Goal: Task Accomplishment & Management: Complete application form

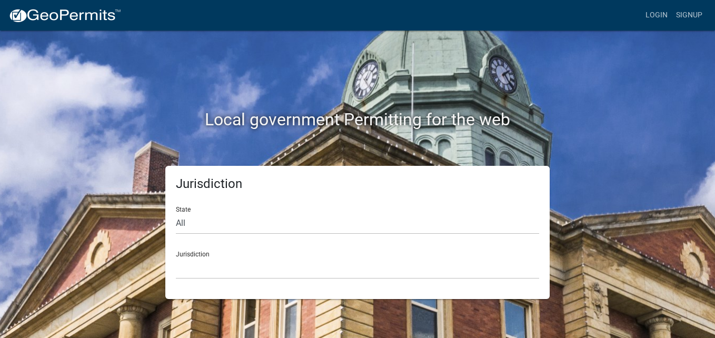
click at [152, 98] on div "Local government Permitting for the web" at bounding box center [357, 98] width 600 height 135
click at [660, 11] on link "Login" at bounding box center [657, 15] width 31 height 20
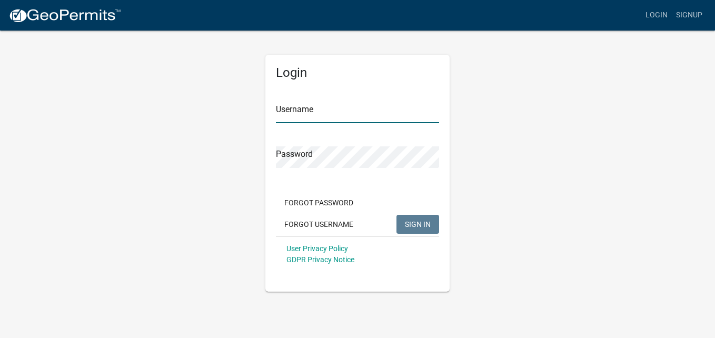
type input "beldridge0926"
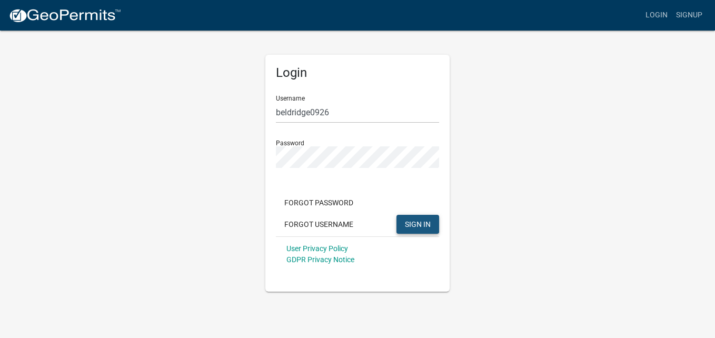
click at [421, 222] on span "SIGN IN" at bounding box center [418, 224] width 26 height 8
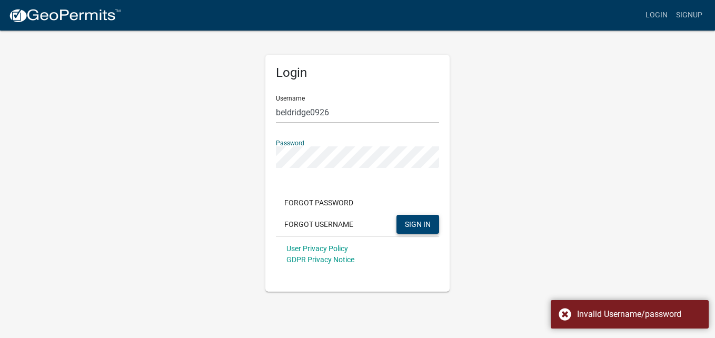
click at [262, 151] on div "Login Username beldridge0926 Password Forgot Password Forgot Username SIGN IN U…" at bounding box center [358, 160] width 200 height 262
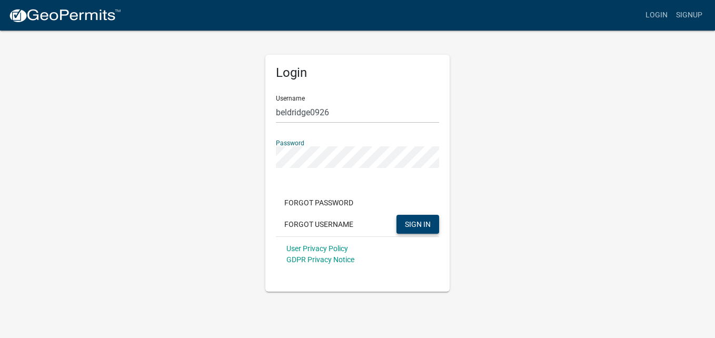
click at [397, 215] on button "SIGN IN" at bounding box center [418, 224] width 43 height 19
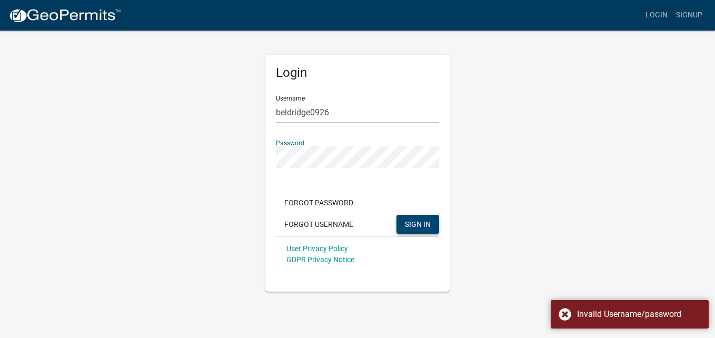
click at [224, 144] on div "Login Username beldridge0926 Password Forgot Password Forgot Username SIGN IN U…" at bounding box center [357, 160] width 600 height 262
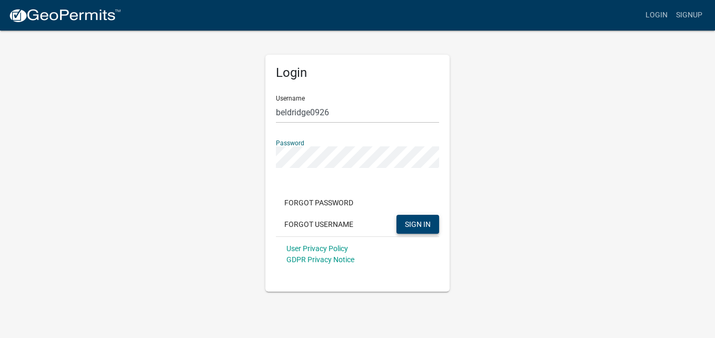
click at [397, 215] on button "SIGN IN" at bounding box center [418, 224] width 43 height 19
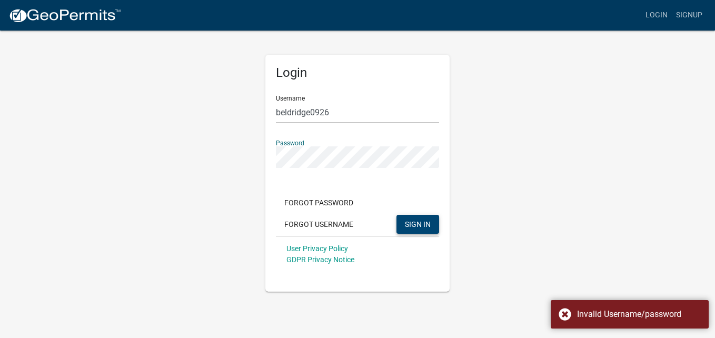
click at [212, 144] on div "Login Username beldridge0926 Password Forgot Password Forgot Username SIGN IN U…" at bounding box center [357, 160] width 600 height 262
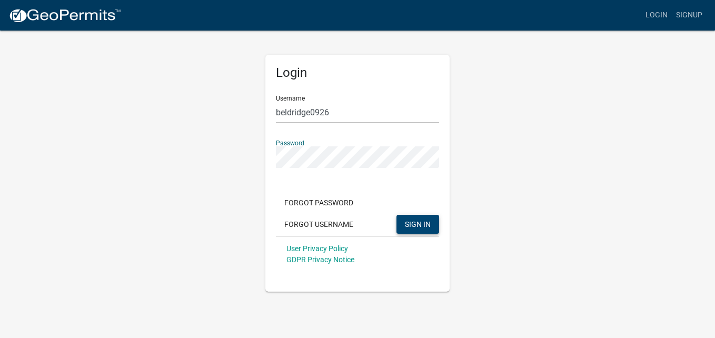
click at [397, 215] on button "SIGN IN" at bounding box center [418, 224] width 43 height 19
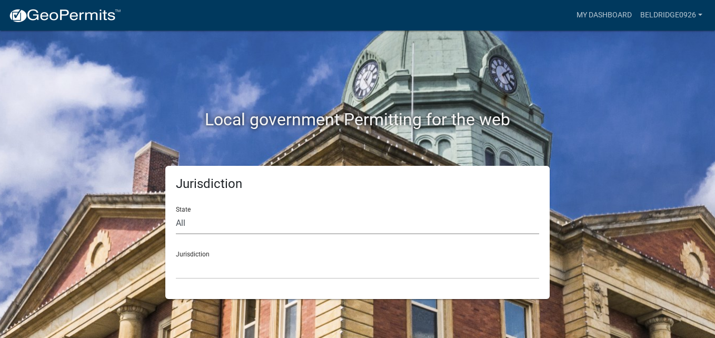
click at [208, 218] on select "All [US_STATE] [US_STATE] [US_STATE] [US_STATE] [US_STATE] [US_STATE] [US_STATE…" at bounding box center [357, 224] width 363 height 22
select select "[US_STATE]"
click at [176, 213] on select "All [US_STATE] [US_STATE] [US_STATE] [US_STATE] [US_STATE] [US_STATE] [US_STATE…" at bounding box center [357, 224] width 363 height 22
drag, startPoint x: 211, startPoint y: 246, endPoint x: 239, endPoint y: 267, distance: 33.9
click at [239, 267] on div "Jurisdiction [GEOGRAPHIC_DATA], [US_STATE][PERSON_NAME][GEOGRAPHIC_DATA], [US_S…" at bounding box center [357, 261] width 363 height 36
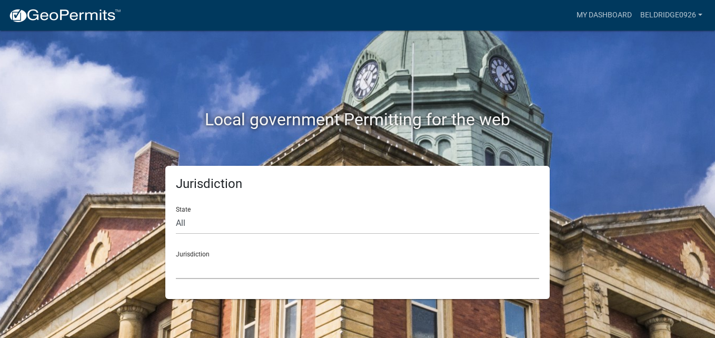
click at [239, 267] on select "[GEOGRAPHIC_DATA], [US_STATE][PERSON_NAME][GEOGRAPHIC_DATA], [US_STATE][PERSON_…" at bounding box center [357, 269] width 363 height 22
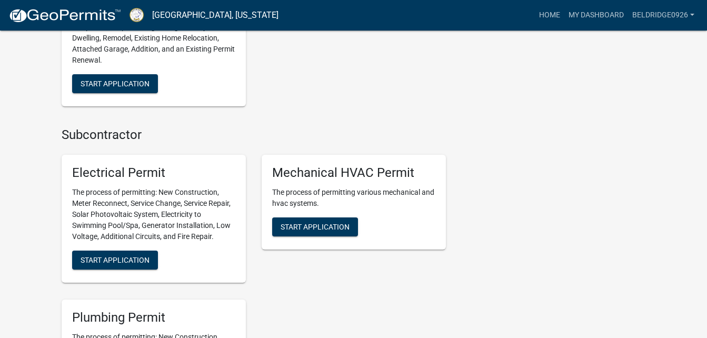
scroll to position [611, 0]
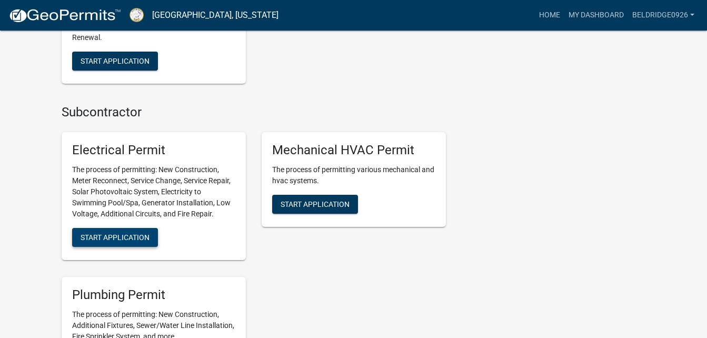
click at [127, 241] on span "Start Application" at bounding box center [115, 237] width 69 height 8
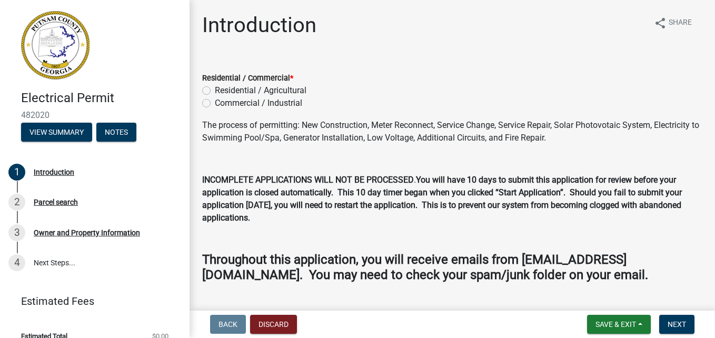
click at [215, 91] on label "Residential / Agricultural" at bounding box center [261, 90] width 92 height 13
click at [215, 91] on input "Residential / Agricultural" at bounding box center [218, 87] width 7 height 7
radio input "true"
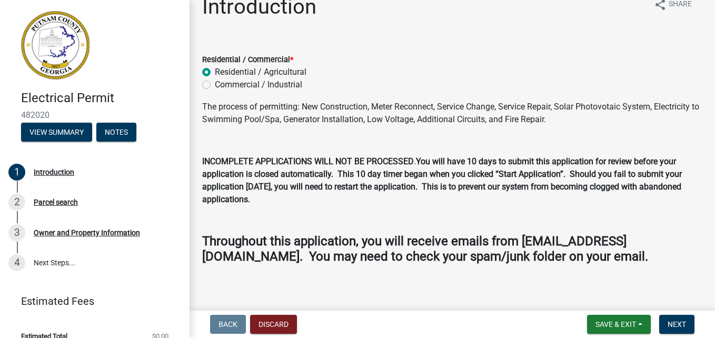
scroll to position [25, 0]
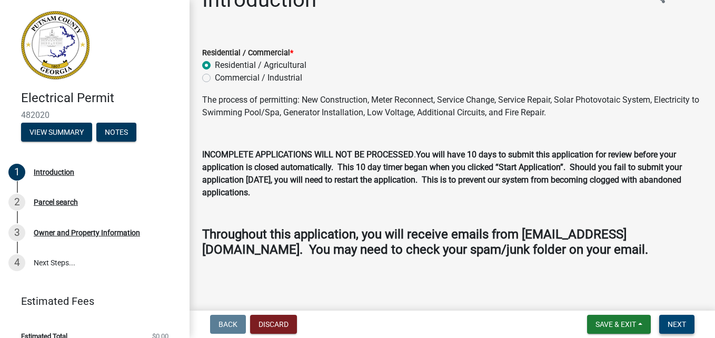
click at [669, 323] on span "Next" at bounding box center [677, 324] width 18 height 8
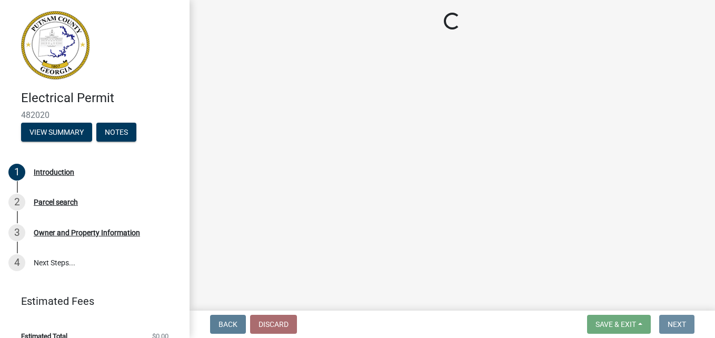
scroll to position [0, 0]
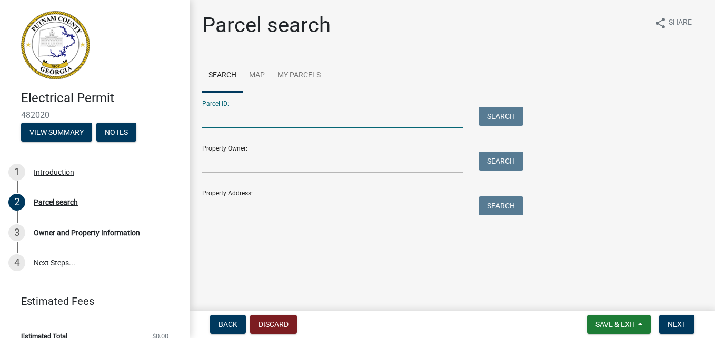
click at [235, 115] on input "Parcel ID:" at bounding box center [332, 118] width 261 height 22
type input "102C016"
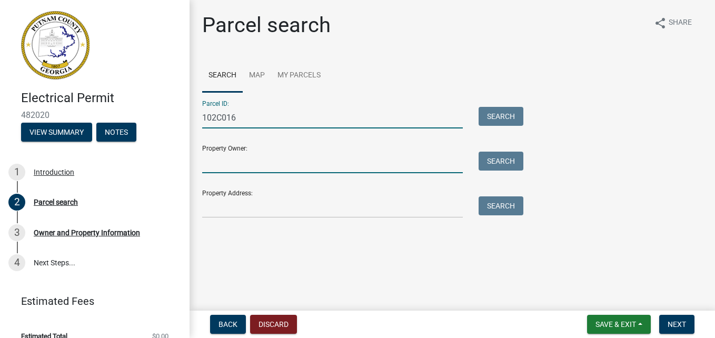
type input "Welcome Home Oconee, LLC"
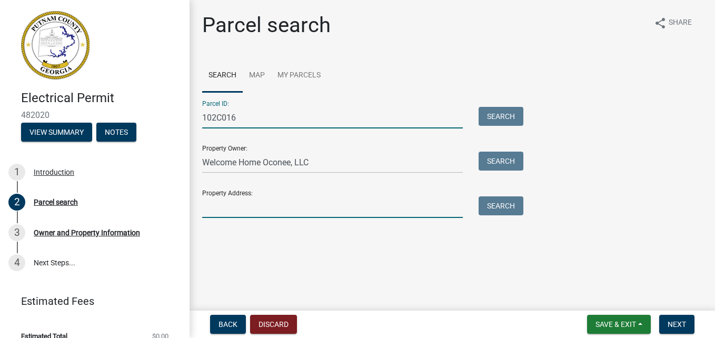
type input "[STREET_ADDRESS]"
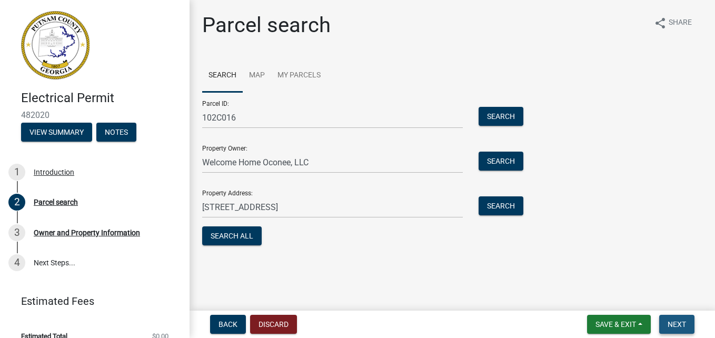
click at [674, 322] on span "Next" at bounding box center [677, 324] width 18 height 8
click at [673, 327] on span "Next" at bounding box center [677, 324] width 18 height 8
click at [242, 232] on button "Search All" at bounding box center [232, 235] width 60 height 19
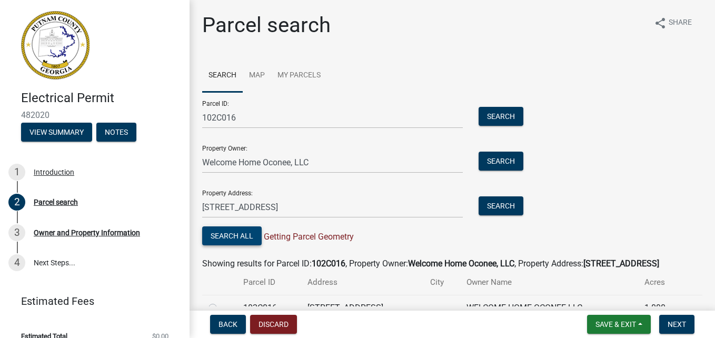
scroll to position [55, 0]
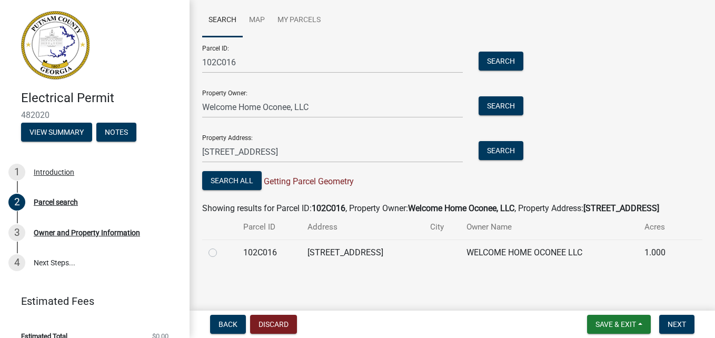
click at [221, 246] on label at bounding box center [221, 246] width 0 height 0
click at [221, 253] on input "radio" at bounding box center [224, 249] width 7 height 7
radio input "true"
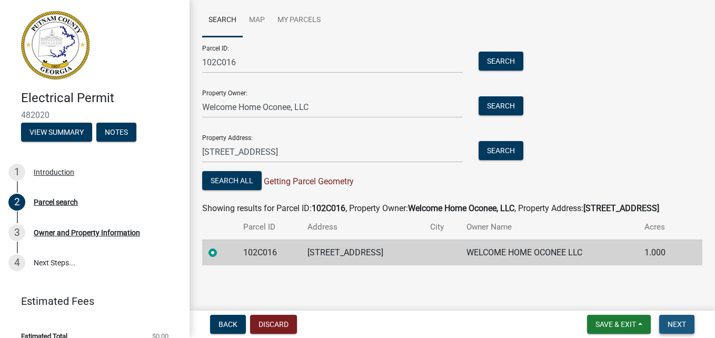
click at [674, 324] on span "Next" at bounding box center [677, 324] width 18 height 8
click at [677, 321] on span "Next" at bounding box center [677, 324] width 18 height 8
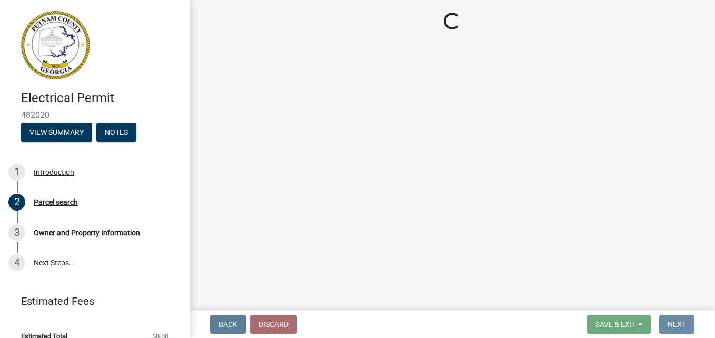
scroll to position [0, 0]
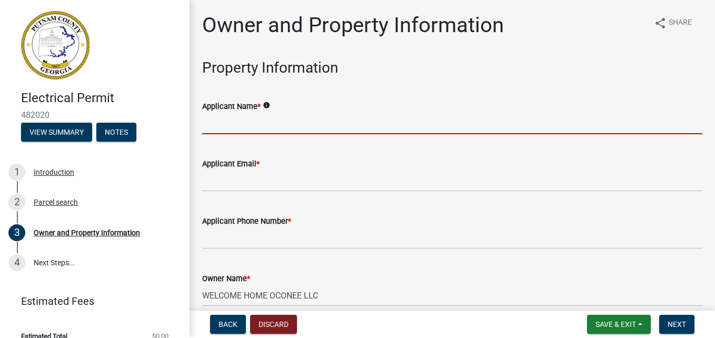
click at [335, 120] on input "Applicant Name *" at bounding box center [452, 124] width 500 height 22
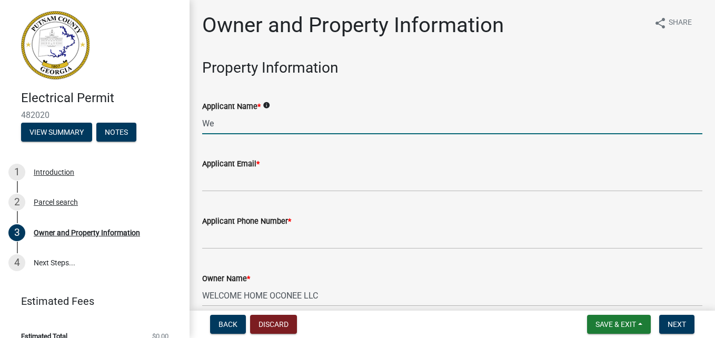
type input "W"
type input "[PERSON_NAME]"
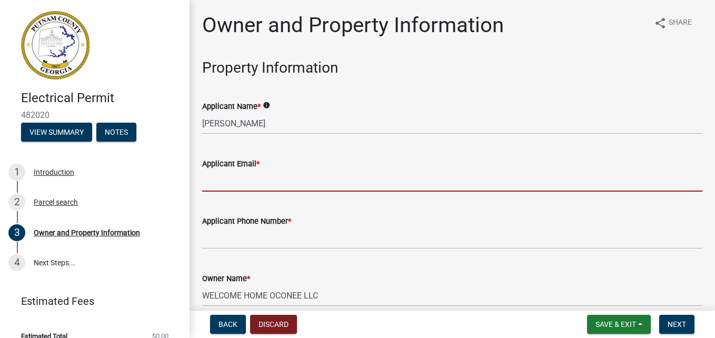
click at [261, 182] on input "Applicant Email *" at bounding box center [452, 181] width 500 height 22
type input "[EMAIL_ADDRESS][DOMAIN_NAME]"
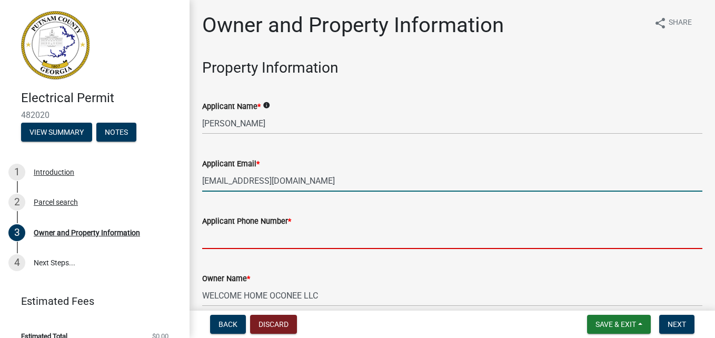
type input "7706526359"
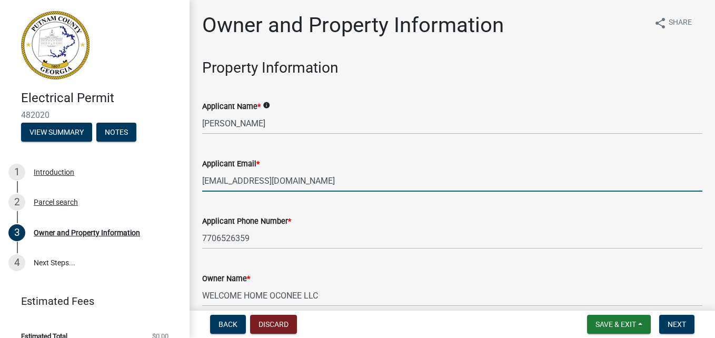
type input "[EMAIL_ADDRESS][DOMAIN_NAME]"
type input "Eatonton"
type input "1140 Christian Dr"
type input "[GEOGRAPHIC_DATA]"
type input "GA"
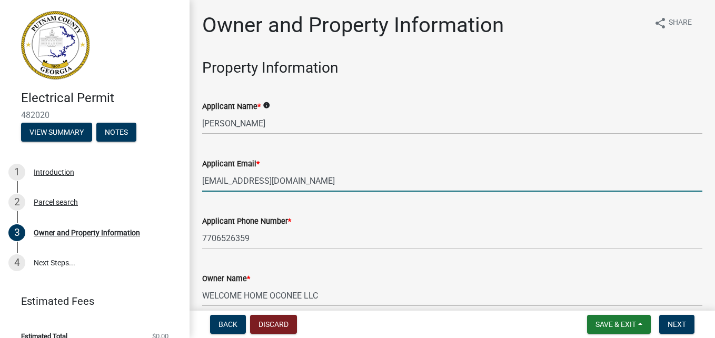
type input "30677"
type input "Thunderbolt Electric"
type input "7706526359"
type input "GA"
type input "[PERSON_NAME]"
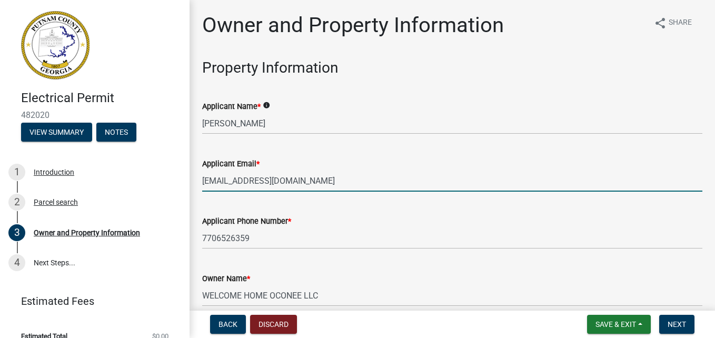
type input "7706526359"
select select "9"
select select "2025"
select select "9"
select select "2025"
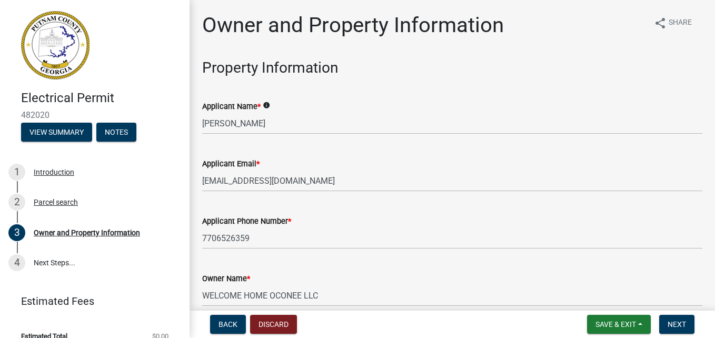
scroll to position [1346, 0]
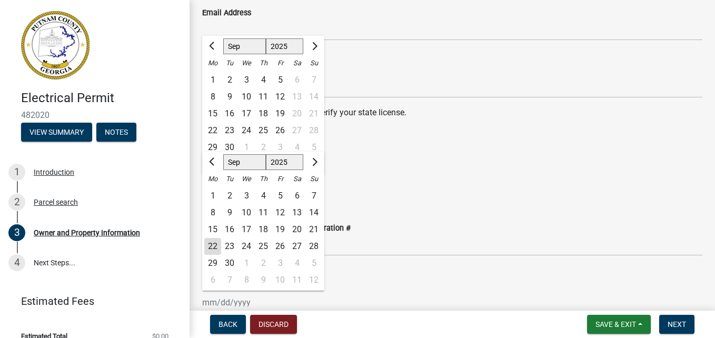
click at [547, 68] on div "State Certification #" at bounding box center [452, 70] width 500 height 13
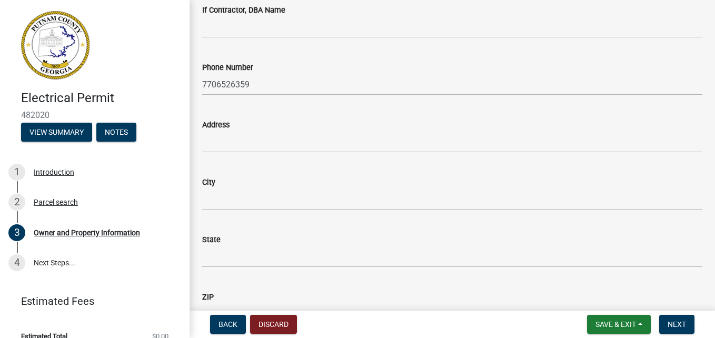
scroll to position [1006, 0]
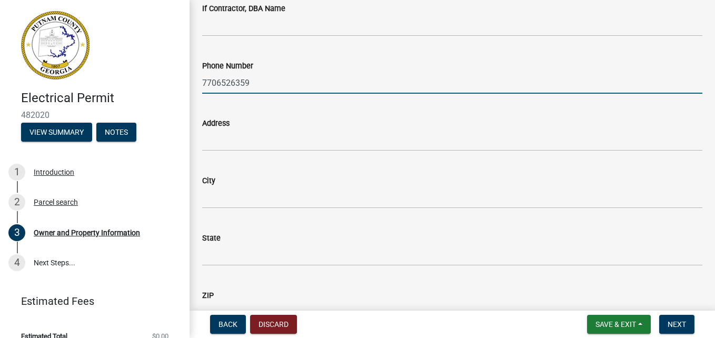
drag, startPoint x: 340, startPoint y: 91, endPoint x: 200, endPoint y: 83, distance: 140.3
click at [200, 83] on div "Phone Number [PHONE_NUMBER]" at bounding box center [452, 69] width 516 height 49
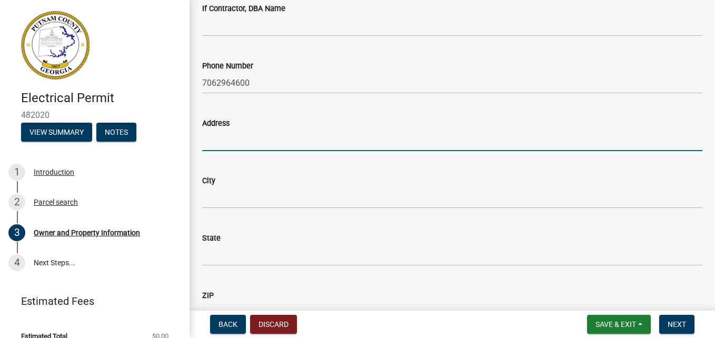
click at [238, 141] on input "Address" at bounding box center [452, 141] width 500 height 22
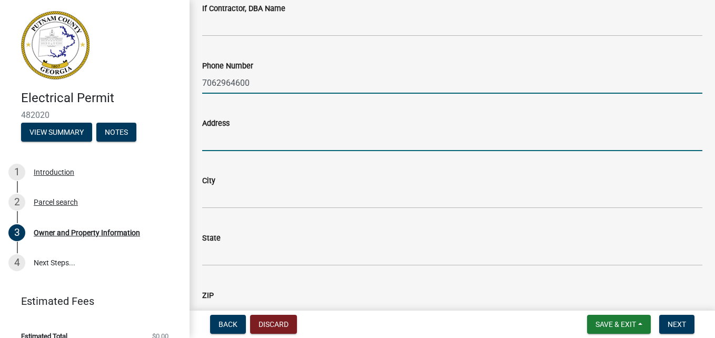
click at [229, 82] on input "7062964600" at bounding box center [452, 83] width 500 height 22
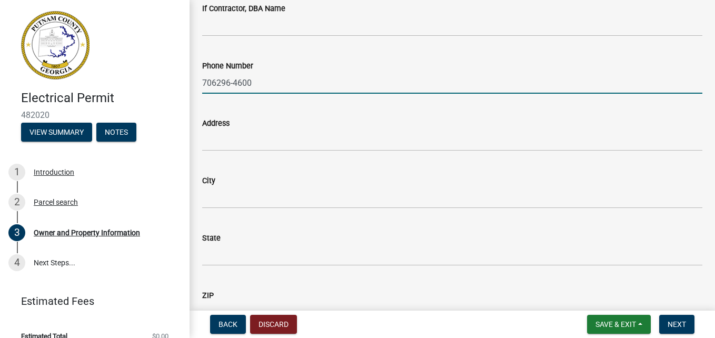
click at [215, 79] on input "706296-4600" at bounding box center [452, 83] width 500 height 22
type input "[PHONE_NUMBER]"
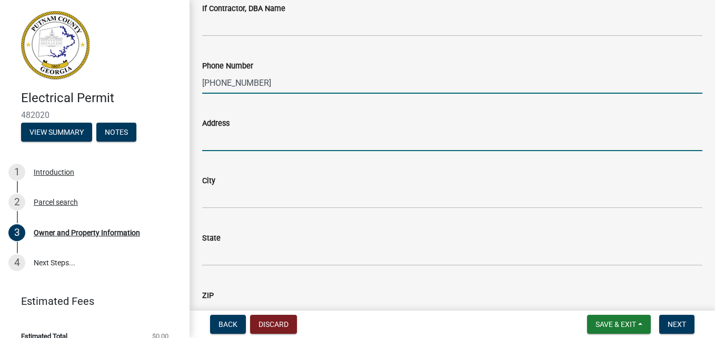
click at [249, 140] on input "Address" at bounding box center [452, 141] width 500 height 22
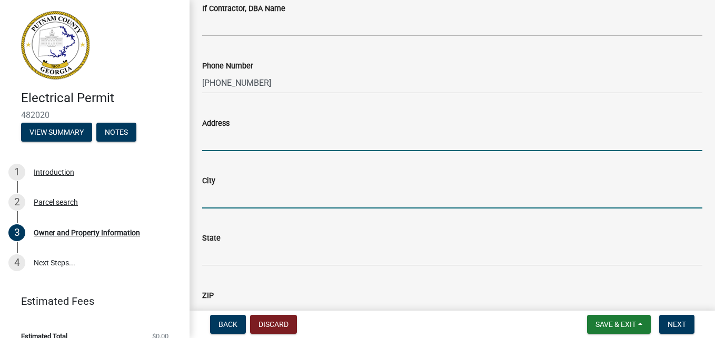
click at [218, 196] on input "City" at bounding box center [452, 198] width 500 height 22
click at [233, 140] on input "Address" at bounding box center [452, 141] width 500 height 22
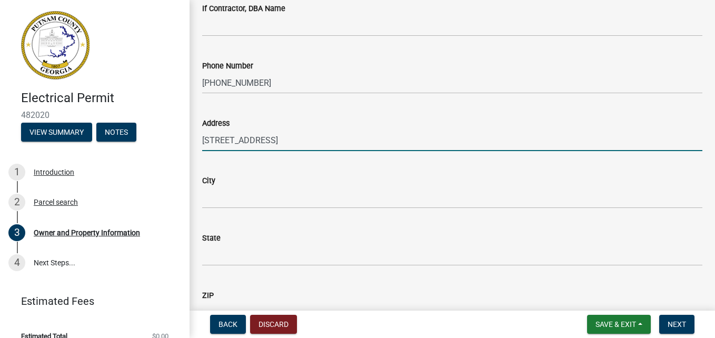
type input "[STREET_ADDRESS]"
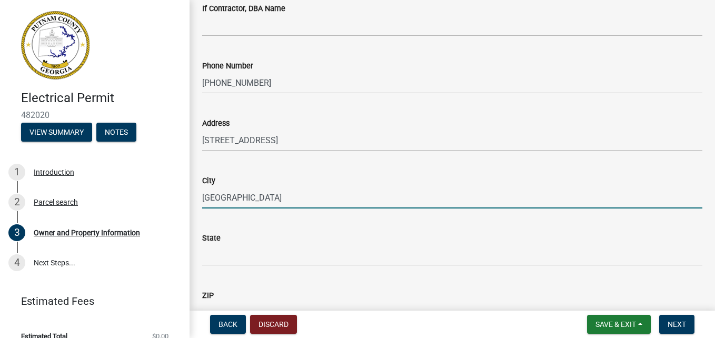
type input "[GEOGRAPHIC_DATA]"
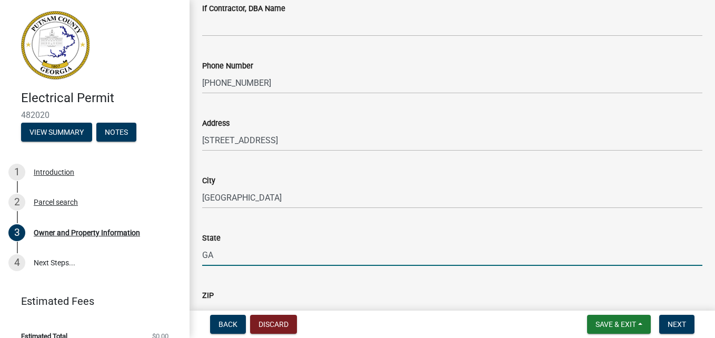
type input "GA"
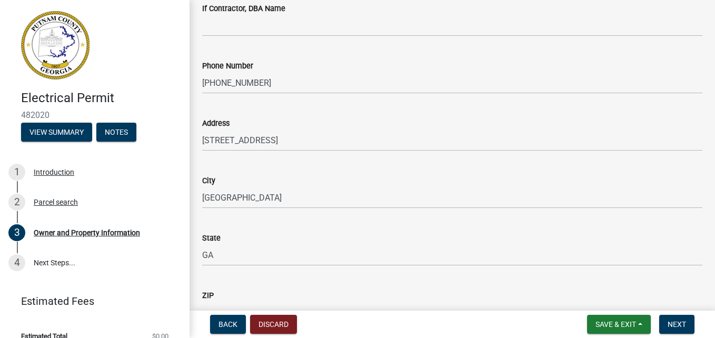
scroll to position [1023, 0]
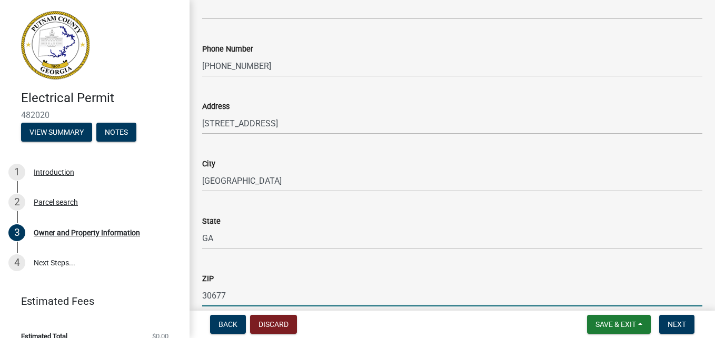
click at [229, 301] on input "30677" at bounding box center [452, 296] width 500 height 22
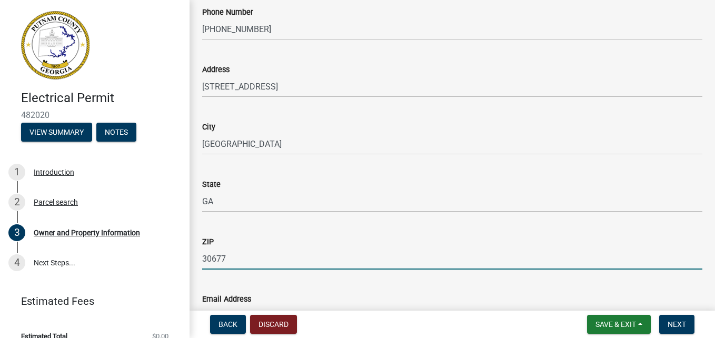
click at [229, 301] on wm-data-entity-input-list "Property Information Applicant Name * info [PERSON_NAME] Applicant Email * [EMA…" at bounding box center [452, 92] width 500 height 2187
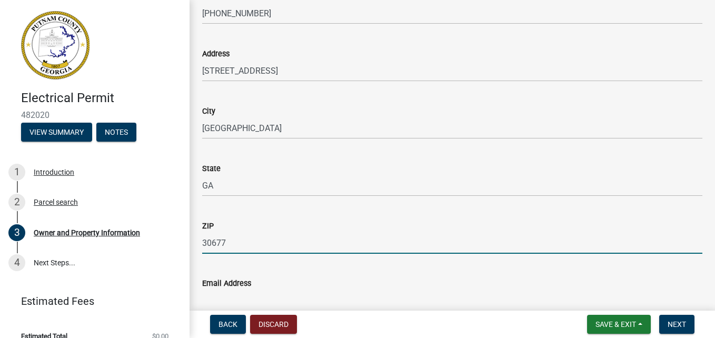
type input "30677"
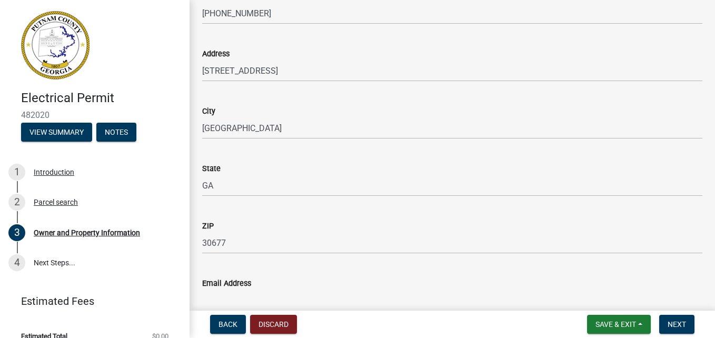
click at [418, 300] on input "Email Address" at bounding box center [452, 301] width 500 height 22
click at [342, 299] on input "Email Address" at bounding box center [452, 301] width 500 height 22
type input "c"
click at [341, 229] on div "ZIP" at bounding box center [452, 226] width 500 height 13
click at [325, 287] on div "Email Address" at bounding box center [452, 283] width 500 height 13
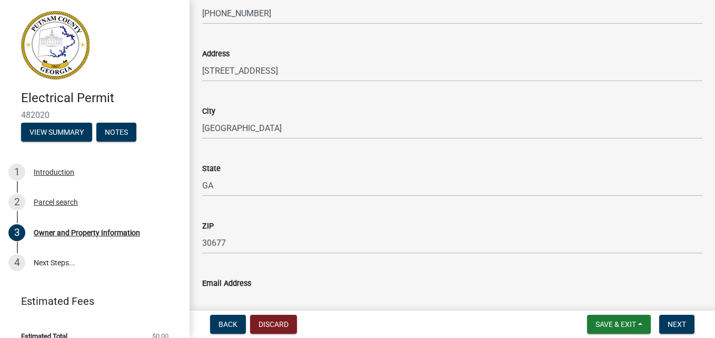
click at [302, 295] on input "Email Address" at bounding box center [452, 301] width 500 height 22
click at [493, 295] on input "[EMAIL_ADDRESS][DOMAIN_NAME]" at bounding box center [452, 301] width 500 height 22
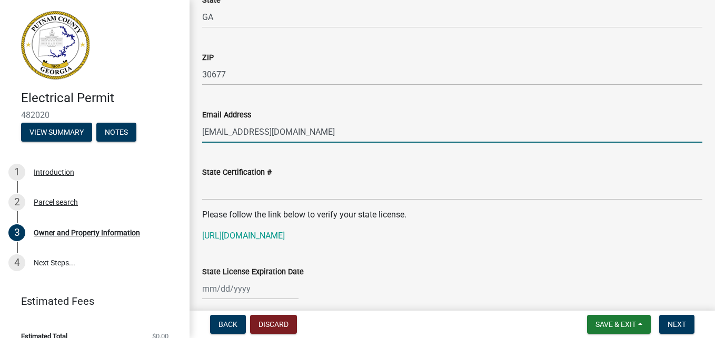
scroll to position [1265, 0]
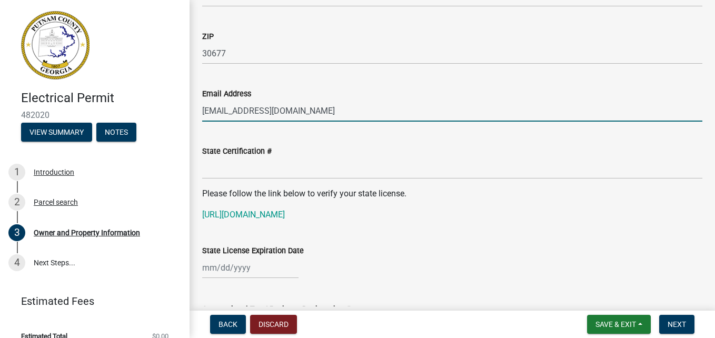
type input "[EMAIL_ADDRESS][DOMAIN_NAME]"
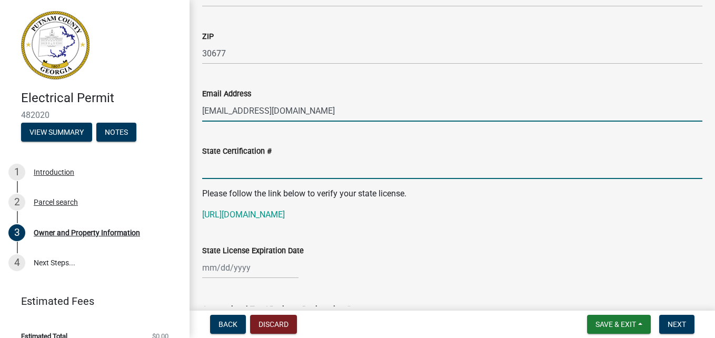
click at [361, 170] on input "State Certification #" at bounding box center [452, 168] width 500 height 22
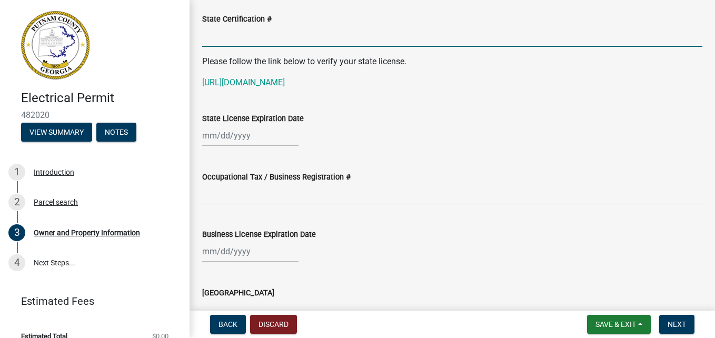
scroll to position [1389, 0]
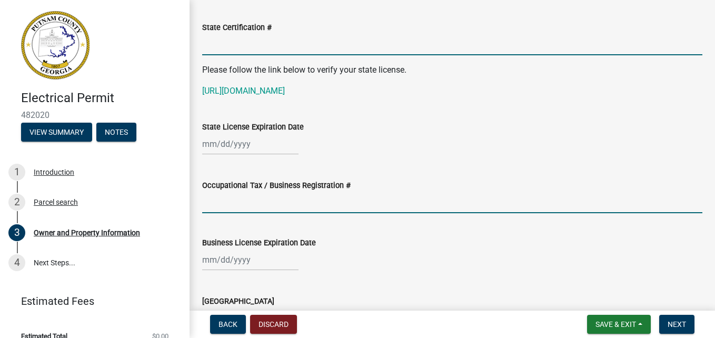
click at [485, 196] on input "Occupational Tax / Business Registration #" at bounding box center [452, 203] width 500 height 22
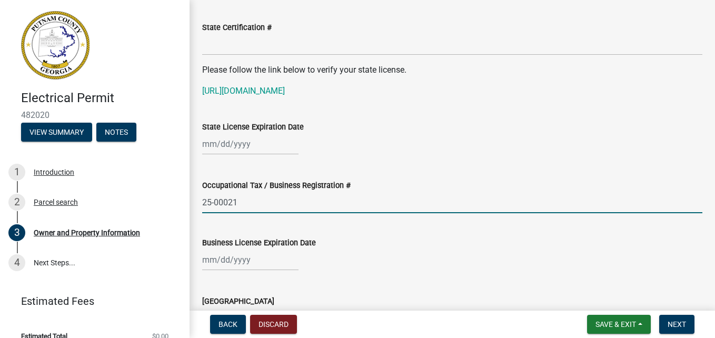
type input "25-00021"
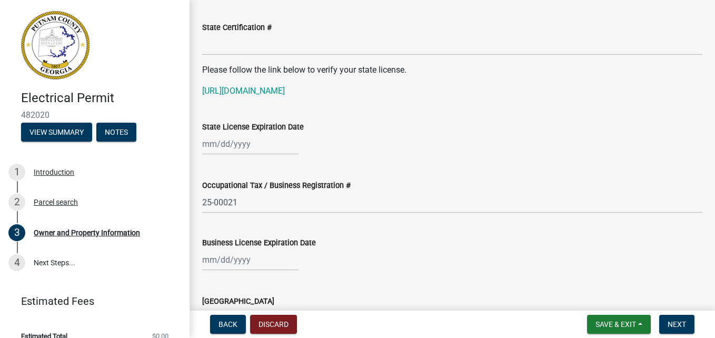
click at [310, 257] on div at bounding box center [452, 260] width 500 height 22
click at [262, 258] on div at bounding box center [250, 260] width 96 height 22
select select "9"
select select "2025"
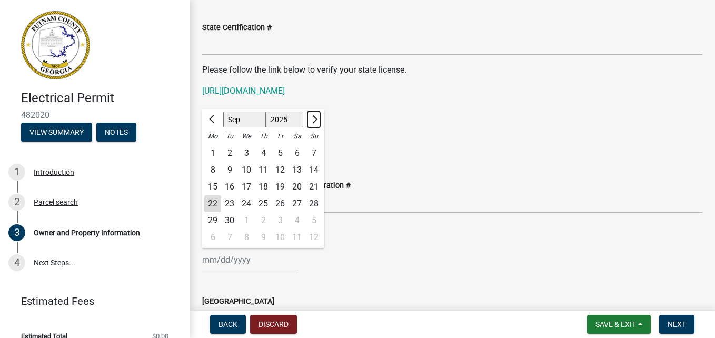
click at [315, 121] on button "Next month" at bounding box center [314, 119] width 13 height 17
click at [314, 121] on span "Next month" at bounding box center [314, 119] width 8 height 8
select select "1"
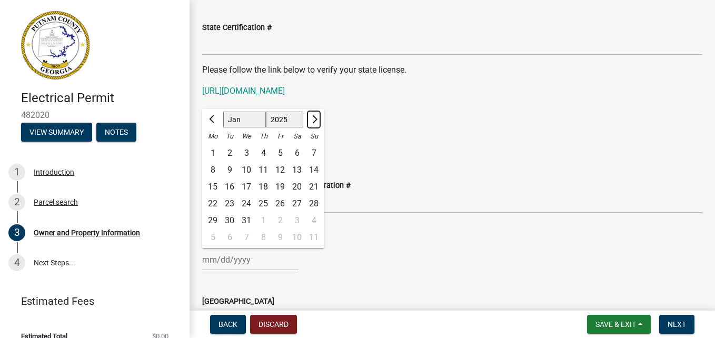
select select "2026"
click at [211, 114] on button "Previous month" at bounding box center [212, 119] width 13 height 17
select select "12"
select select "2025"
click at [247, 221] on div "31" at bounding box center [246, 220] width 17 height 17
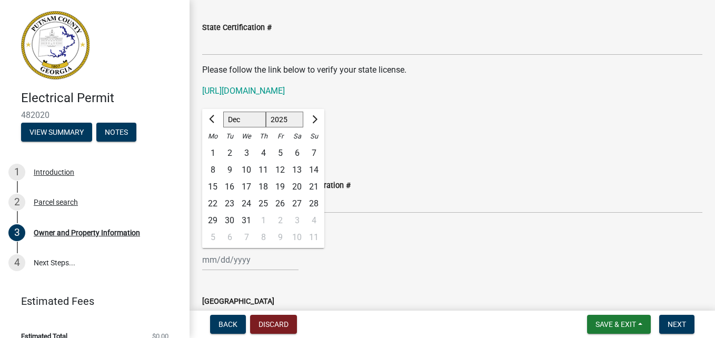
type input "[DATE]"
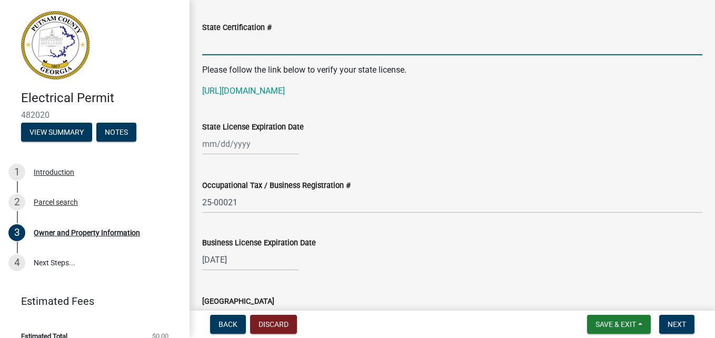
click at [273, 43] on input "State Certification #" at bounding box center [452, 45] width 500 height 22
click at [253, 46] on input "State Certification #" at bounding box center [452, 45] width 500 height 22
click at [250, 44] on input "State Certification #" at bounding box center [452, 45] width 500 height 22
type input "EN218607"
click at [231, 144] on div at bounding box center [250, 144] width 96 height 22
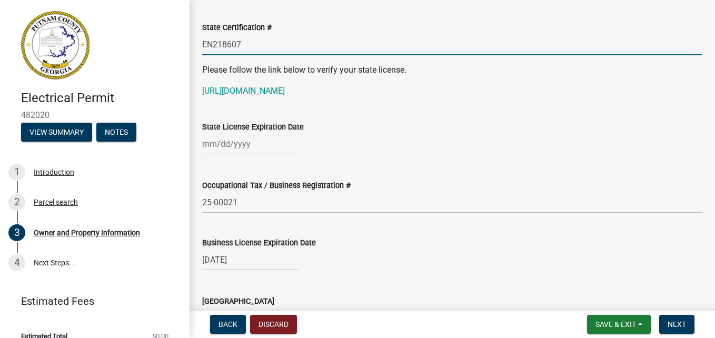
select select "9"
select select "2025"
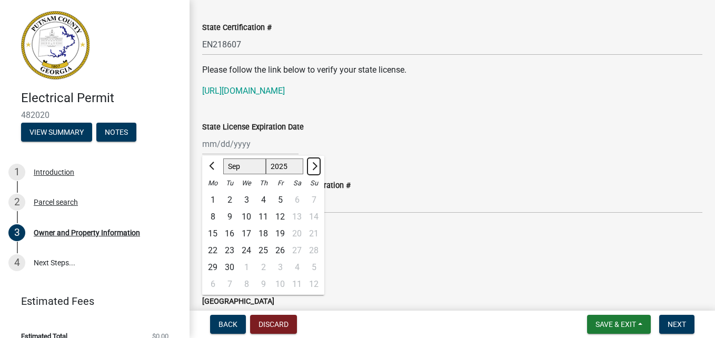
click at [314, 165] on span "Next month" at bounding box center [314, 166] width 8 height 8
select select "1"
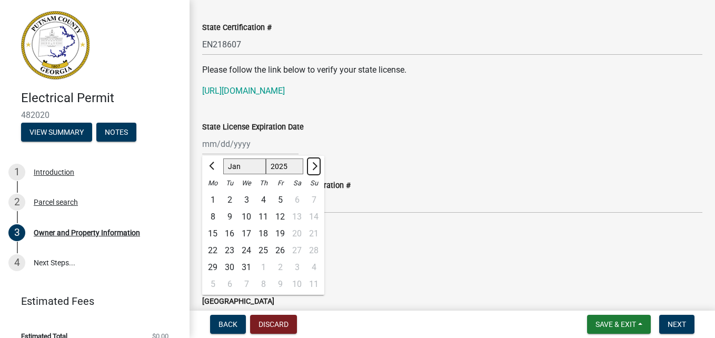
select select "2026"
click at [314, 165] on span "Next month" at bounding box center [314, 166] width 8 height 8
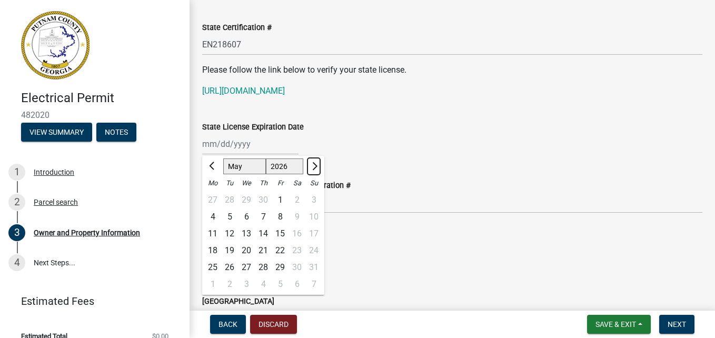
click at [314, 165] on span "Next month" at bounding box center [314, 166] width 8 height 8
click at [213, 164] on span "Previous month" at bounding box center [213, 166] width 8 height 8
select select "6"
click at [230, 269] on div "30" at bounding box center [229, 267] width 17 height 17
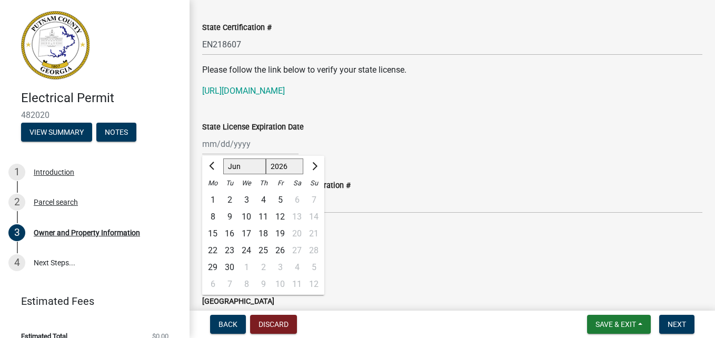
type input "[DATE]"
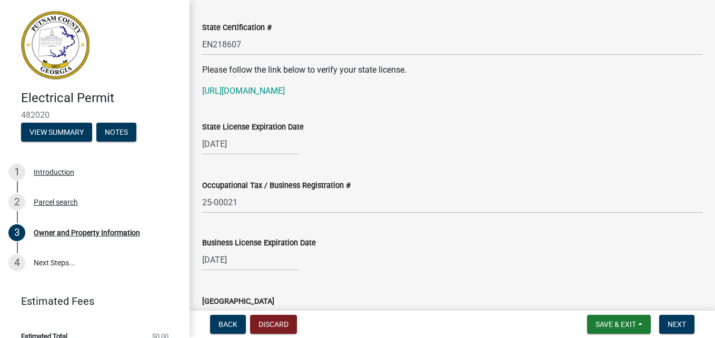
click at [312, 277] on wm-data-entity-input "Business License Expiration Date [DATE]" at bounding box center [452, 251] width 500 height 58
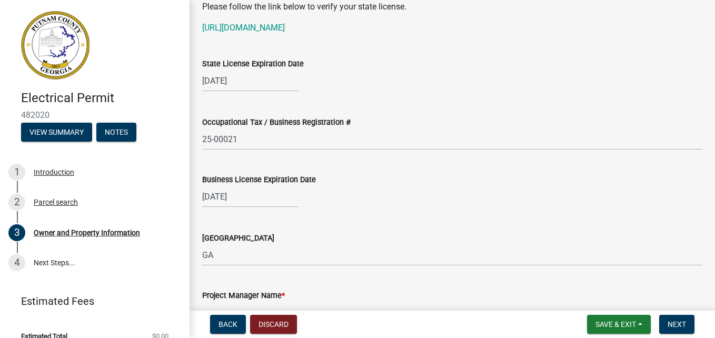
scroll to position [1431, 0]
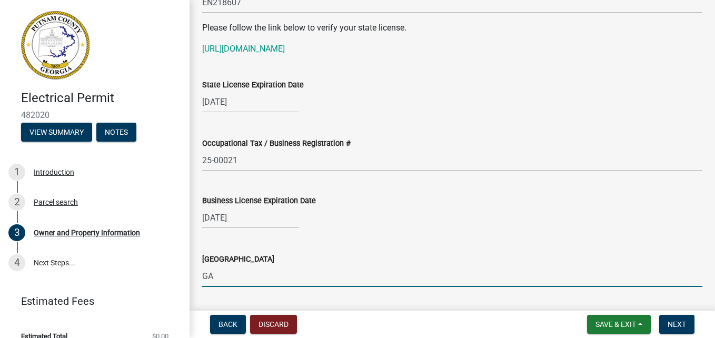
click at [298, 283] on input "GA" at bounding box center [452, 276] width 500 height 22
drag, startPoint x: 296, startPoint y: 282, endPoint x: 231, endPoint y: 268, distance: 66.8
click at [231, 268] on input "GA" at bounding box center [452, 276] width 500 height 22
type input "G"
click at [289, 271] on input "Oconee" at bounding box center [452, 276] width 500 height 22
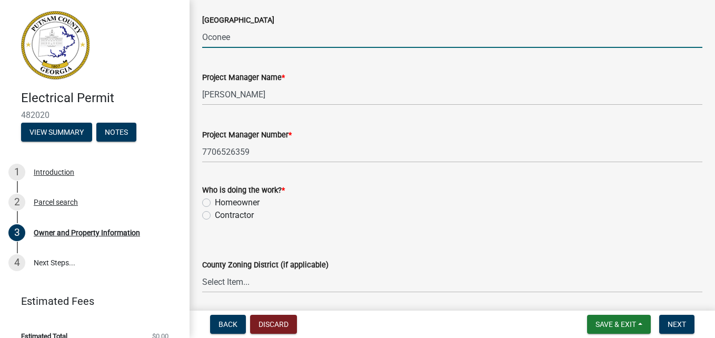
scroll to position [1713, 0]
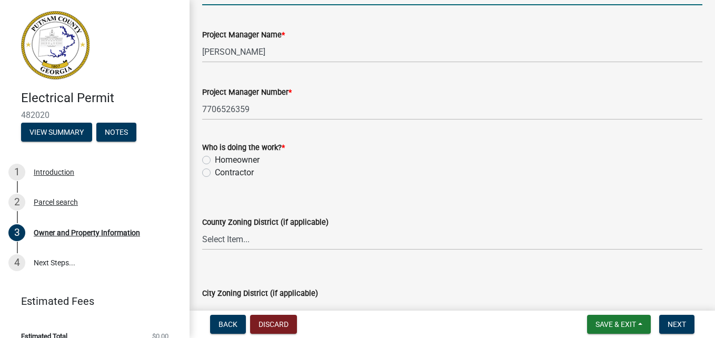
type input "Oconee"
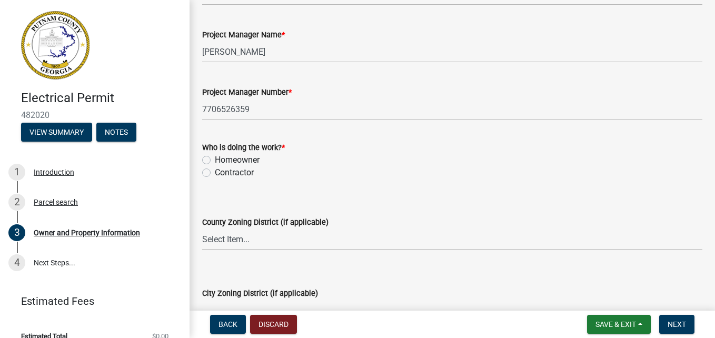
click at [215, 172] on label "Contractor" at bounding box center [234, 172] width 39 height 13
click at [215, 172] on input "Contractor" at bounding box center [218, 169] width 7 height 7
radio input "true"
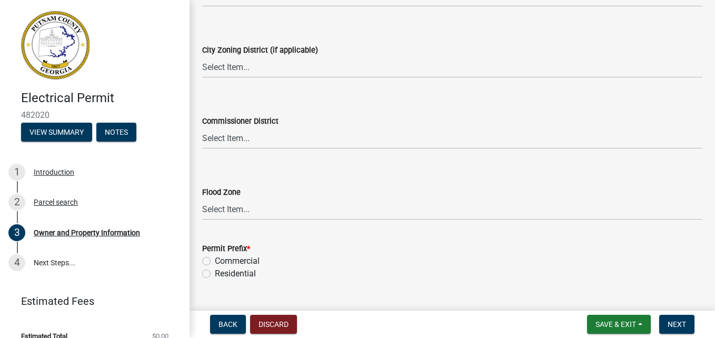
scroll to position [1980, 0]
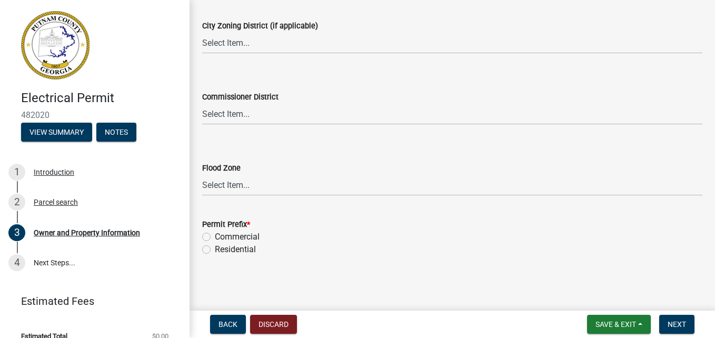
click at [215, 249] on label "Residential" at bounding box center [235, 249] width 41 height 13
click at [215, 249] on input "Residential" at bounding box center [218, 246] width 7 height 7
radio input "true"
click at [680, 321] on span "Next" at bounding box center [677, 324] width 18 height 8
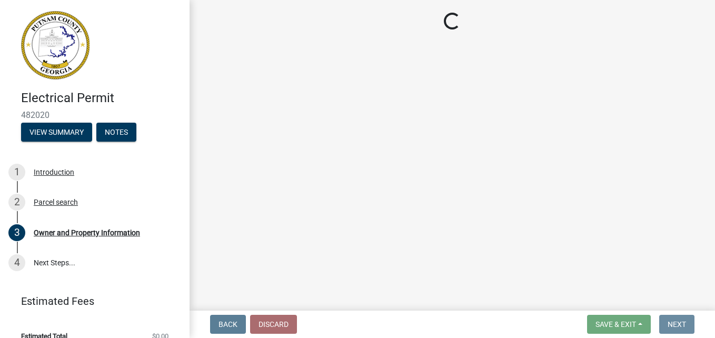
scroll to position [0, 0]
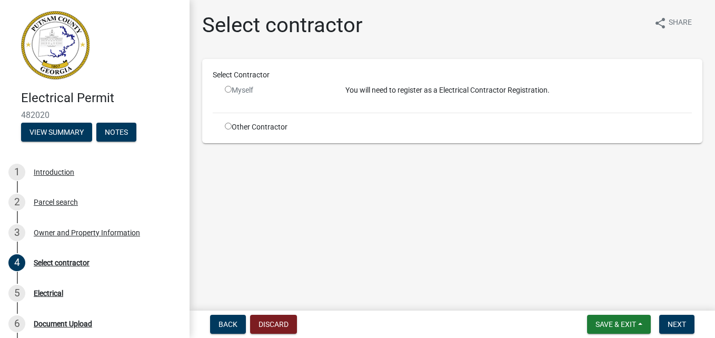
click at [229, 128] on input "radio" at bounding box center [228, 126] width 7 height 7
radio input "true"
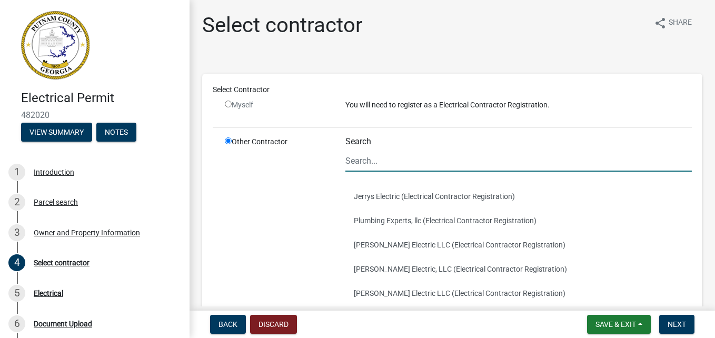
click at [380, 161] on input "Search" at bounding box center [519, 161] width 347 height 22
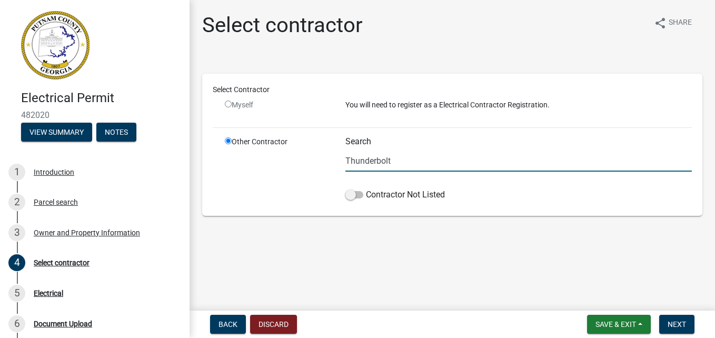
click at [416, 156] on input "Thunderbolt" at bounding box center [519, 161] width 347 height 22
type input "Thunderbolt Electric"
click at [519, 250] on main "Select contractor share Share Select Contractor Myself You will need to registe…" at bounding box center [453, 153] width 526 height 307
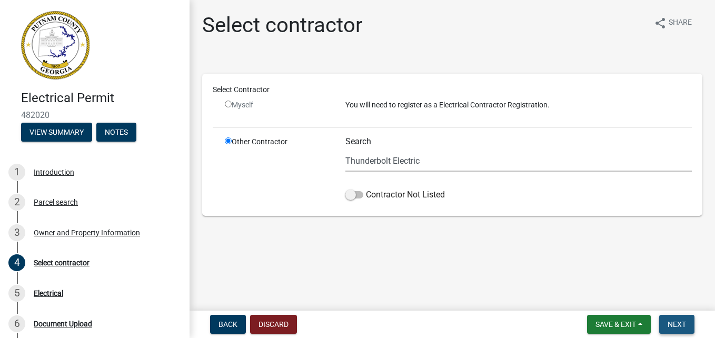
click at [677, 324] on span "Next" at bounding box center [677, 324] width 18 height 8
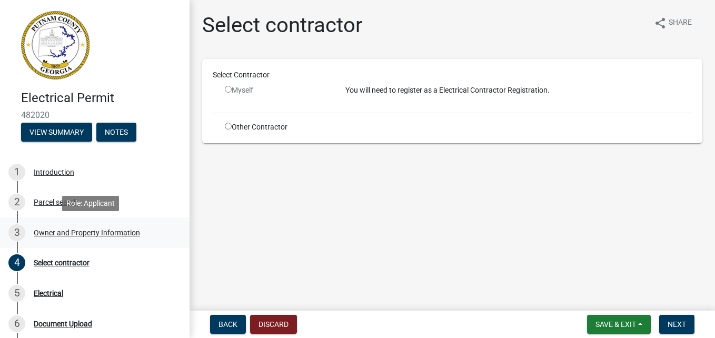
click at [52, 233] on div "Owner and Property Information" at bounding box center [87, 232] width 106 height 7
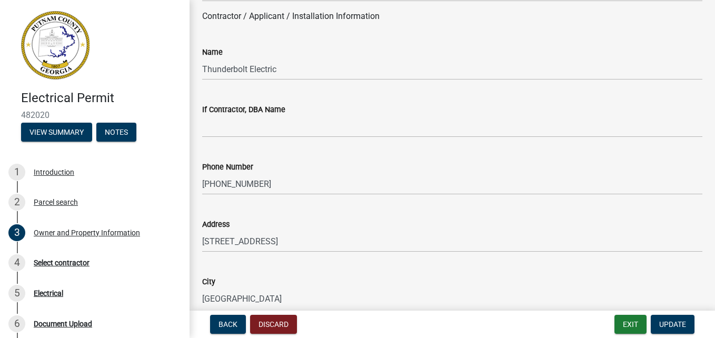
scroll to position [922, 0]
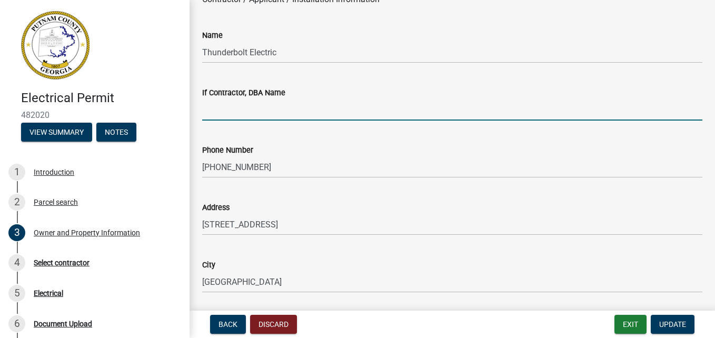
click at [521, 116] on input "If Contractor, DBA Name" at bounding box center [452, 110] width 500 height 22
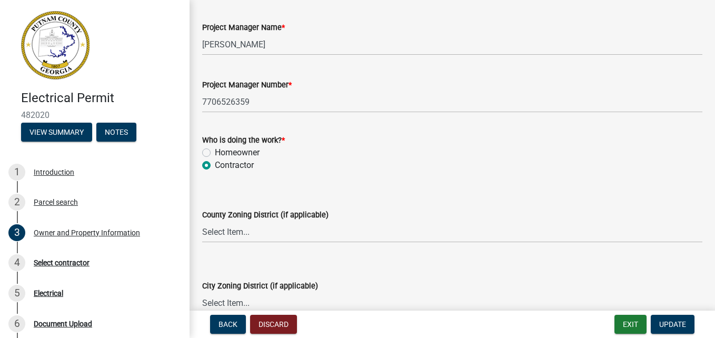
scroll to position [1980, 0]
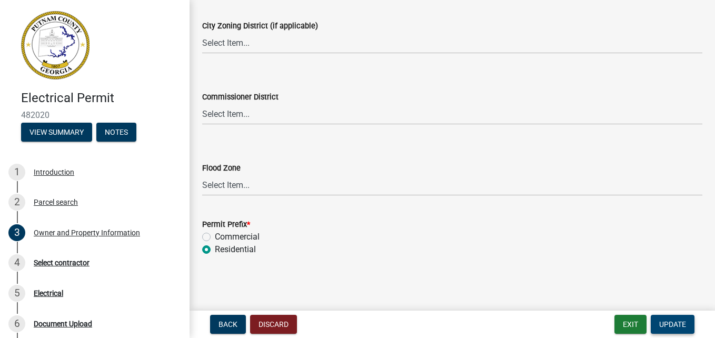
click at [672, 322] on span "Update" at bounding box center [672, 324] width 27 height 8
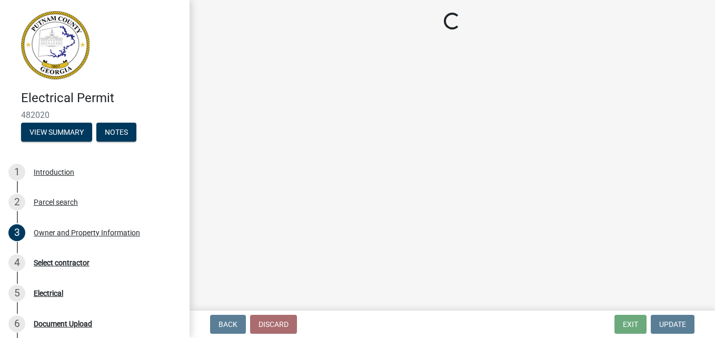
scroll to position [0, 0]
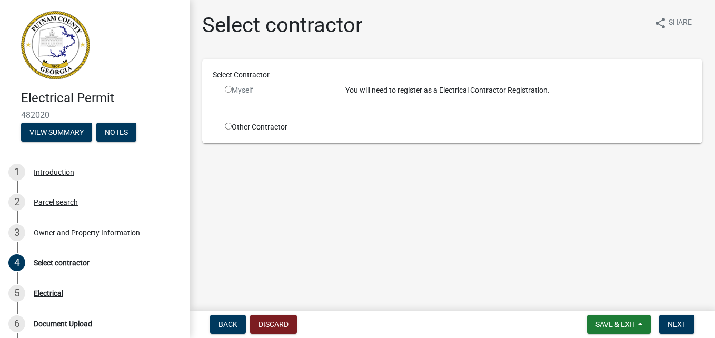
click at [231, 125] on input "radio" at bounding box center [228, 126] width 7 height 7
radio input "true"
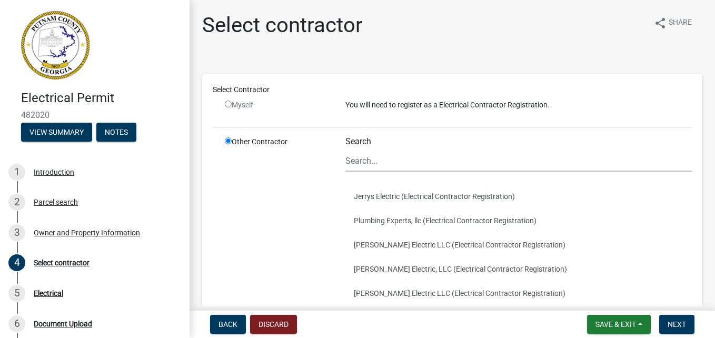
click at [229, 106] on input "radio" at bounding box center [228, 104] width 7 height 7
radio input "false"
radio input "true"
click at [228, 105] on input "radio" at bounding box center [228, 104] width 7 height 7
radio input "false"
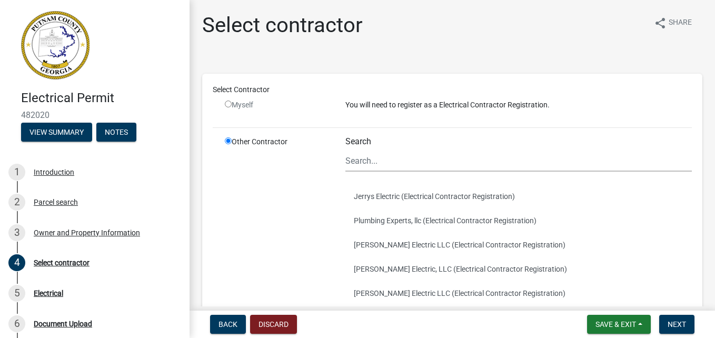
radio input "true"
click at [230, 106] on input "radio" at bounding box center [228, 104] width 7 height 7
radio input "false"
radio input "true"
click at [228, 104] on input "radio" at bounding box center [228, 104] width 7 height 7
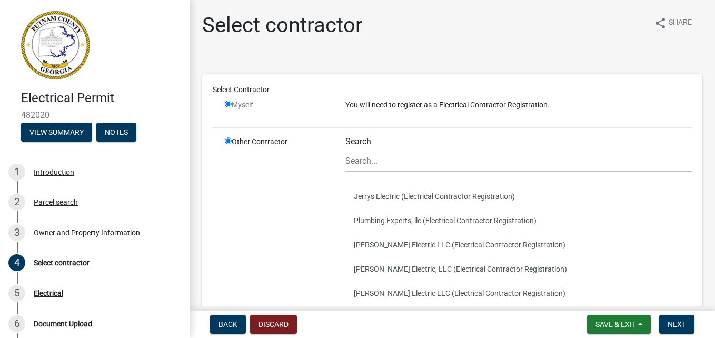
radio input "false"
radio input "true"
click at [47, 264] on div "Select contractor" at bounding box center [62, 262] width 56 height 7
click at [364, 165] on input "Search" at bounding box center [519, 161] width 347 height 22
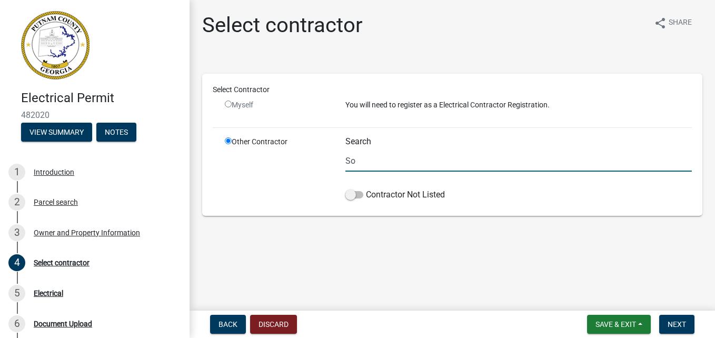
type input "S"
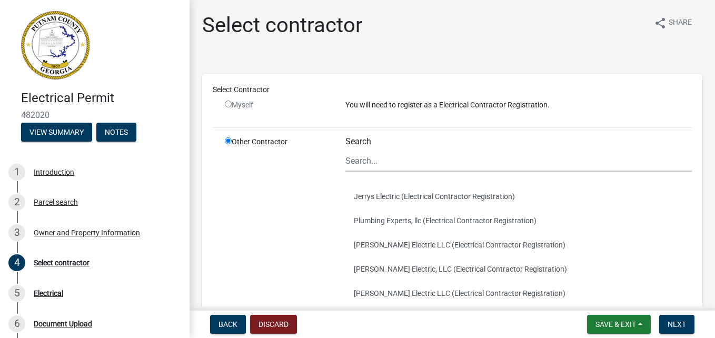
click at [230, 103] on input "radio" at bounding box center [228, 104] width 7 height 7
radio input "false"
radio input "true"
click at [55, 231] on div "Owner and Property Information" at bounding box center [87, 232] width 106 height 7
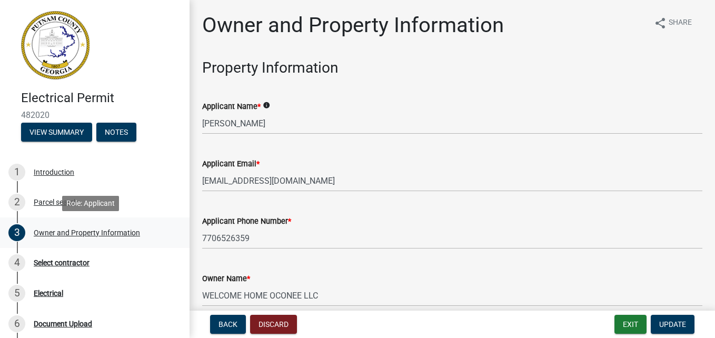
click at [55, 231] on div "Owner and Property Information" at bounding box center [87, 232] width 106 height 7
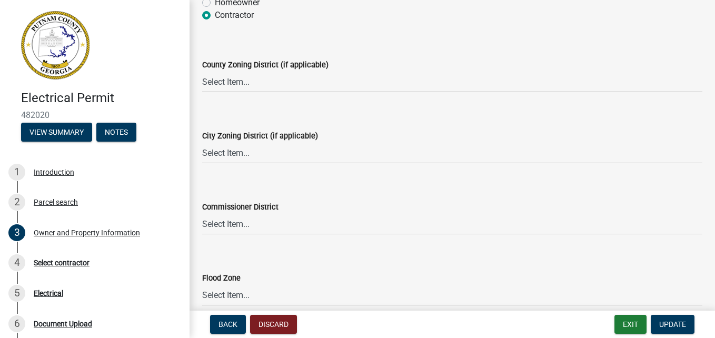
scroll to position [1980, 0]
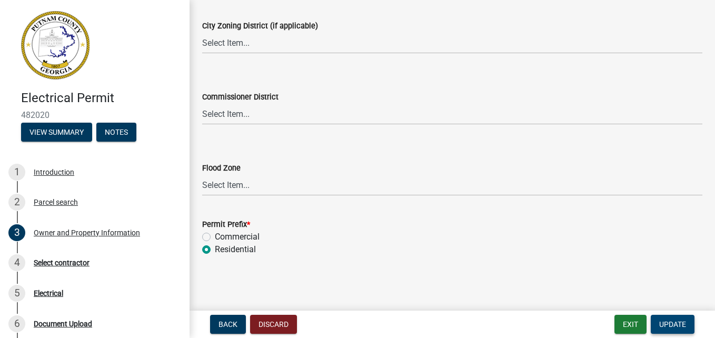
click at [668, 323] on span "Update" at bounding box center [672, 324] width 27 height 8
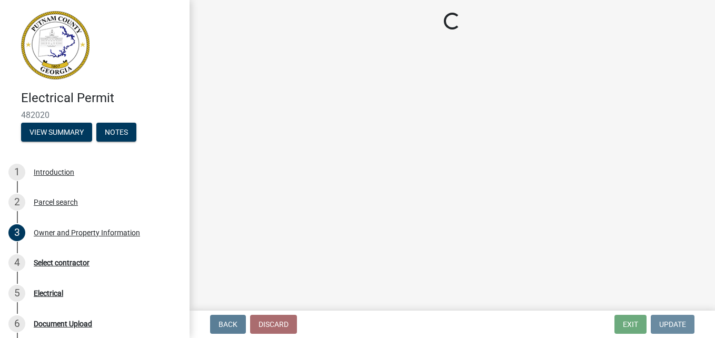
scroll to position [0, 0]
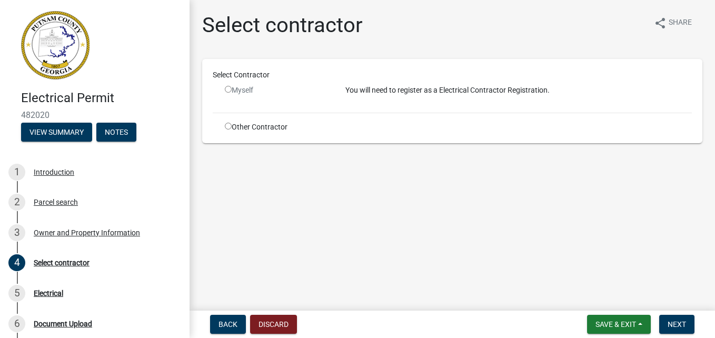
click at [233, 90] on div "Myself" at bounding box center [277, 90] width 105 height 11
click at [225, 89] on input "radio" at bounding box center [228, 89] width 7 height 7
click at [229, 88] on input "radio" at bounding box center [228, 89] width 7 height 7
radio input "false"
click at [381, 92] on p "You will need to register as a Electrical Contractor Registration." at bounding box center [519, 90] width 347 height 11
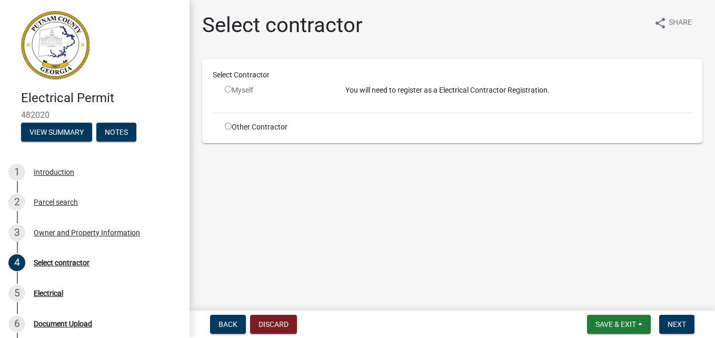
click at [486, 85] on p "You will need to register as a Electrical Contractor Registration." at bounding box center [519, 90] width 347 height 11
click at [223, 89] on div "Myself" at bounding box center [277, 94] width 121 height 19
click at [227, 127] on input "radio" at bounding box center [228, 126] width 7 height 7
radio input "true"
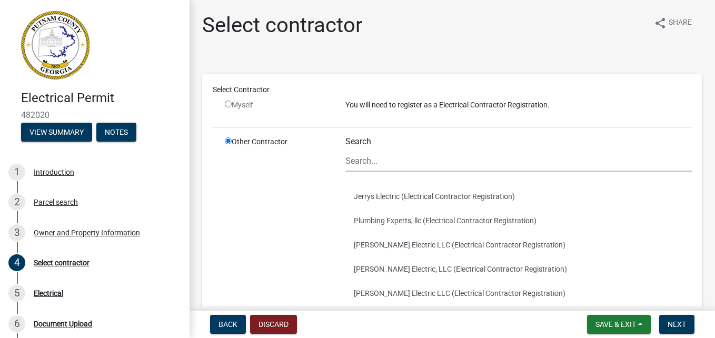
click at [228, 101] on input "radio" at bounding box center [228, 104] width 7 height 7
radio input "false"
radio input "true"
click at [410, 164] on input "Search" at bounding box center [519, 161] width 347 height 22
click at [393, 162] on input "Search" at bounding box center [519, 161] width 347 height 22
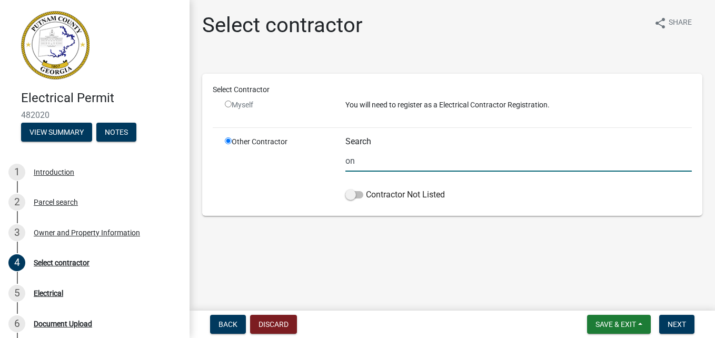
type input "o"
type input "m"
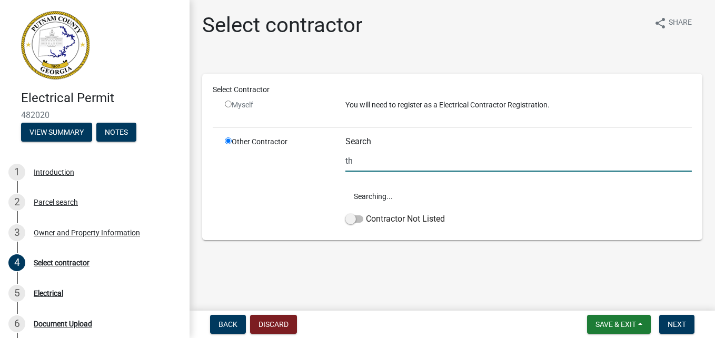
type input "t"
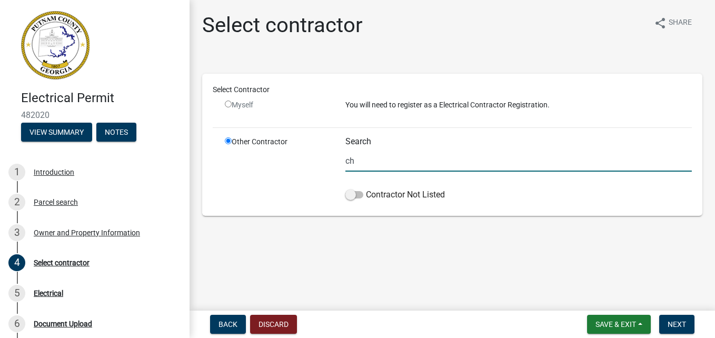
type input "c"
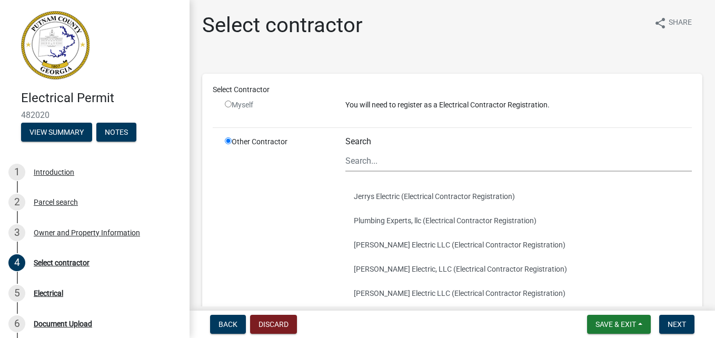
click at [231, 101] on input "radio" at bounding box center [228, 104] width 7 height 7
radio input "false"
radio input "true"
click at [231, 103] on input "radio" at bounding box center [228, 104] width 7 height 7
radio input "false"
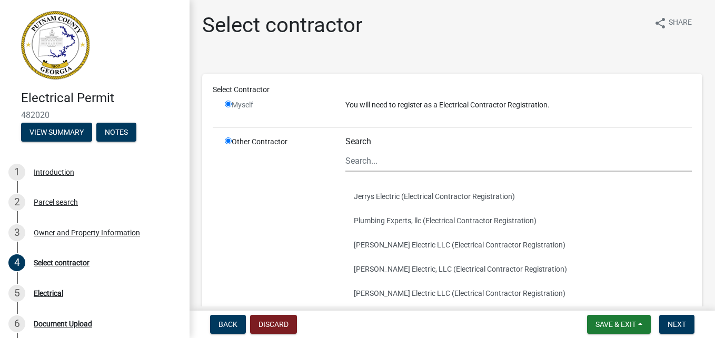
radio input "true"
click at [38, 295] on div "Electrical" at bounding box center [48, 293] width 29 height 7
click at [50, 261] on div "Select contractor" at bounding box center [62, 262] width 56 height 7
click at [232, 95] on div "Select Contractor" at bounding box center [452, 89] width 495 height 11
click at [45, 297] on div "Electrical" at bounding box center [48, 293] width 29 height 7
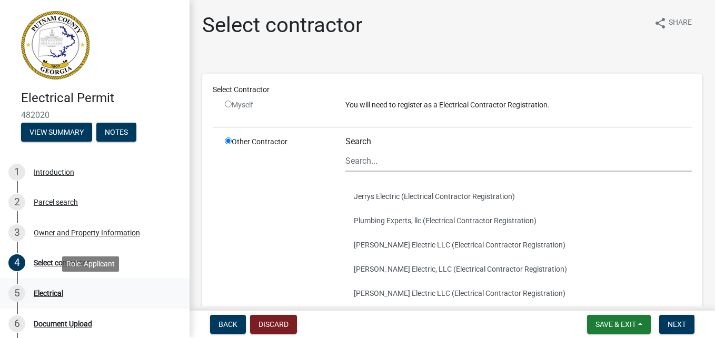
click at [50, 290] on div "Electrical" at bounding box center [48, 293] width 29 height 7
click at [676, 308] on div "Electrical Permit 482020 View Summary Notes 1 Introduction 2 Parcel search 3 Ow…" at bounding box center [357, 169] width 715 height 338
click at [673, 332] on button "Next" at bounding box center [676, 324] width 35 height 19
click at [676, 321] on span "Next" at bounding box center [677, 324] width 18 height 8
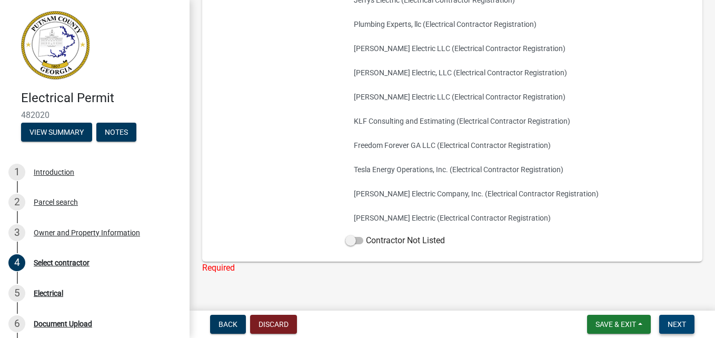
scroll to position [214, 0]
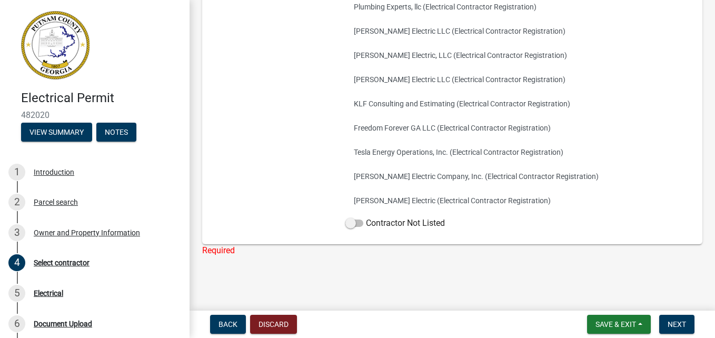
click at [271, 253] on div "Required" at bounding box center [452, 250] width 500 height 13
click at [356, 222] on span at bounding box center [355, 223] width 18 height 7
click at [366, 217] on input "Contractor Not Listed" at bounding box center [366, 217] width 0 height 0
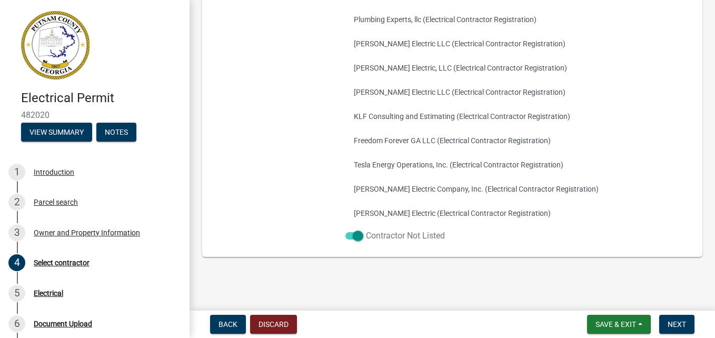
scroll to position [201, 0]
click at [673, 320] on span "Next" at bounding box center [677, 324] width 18 height 8
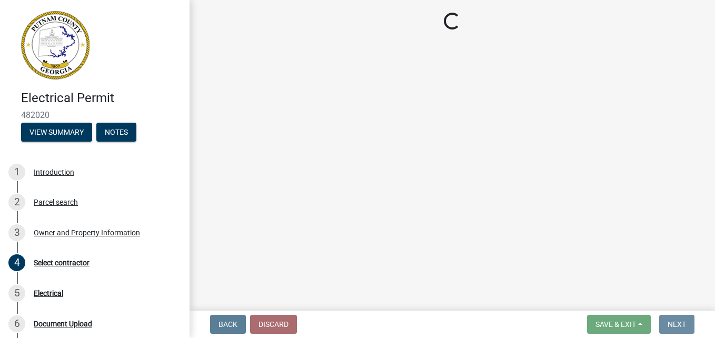
scroll to position [0, 0]
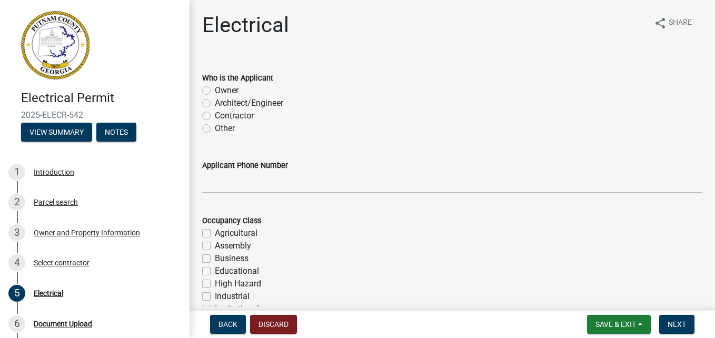
click at [215, 91] on label "Owner" at bounding box center [227, 90] width 24 height 13
click at [215, 91] on input "Owner" at bounding box center [218, 87] width 7 height 7
radio input "true"
click at [215, 91] on label "Owner" at bounding box center [227, 90] width 24 height 13
click at [215, 91] on input "Owner" at bounding box center [218, 87] width 7 height 7
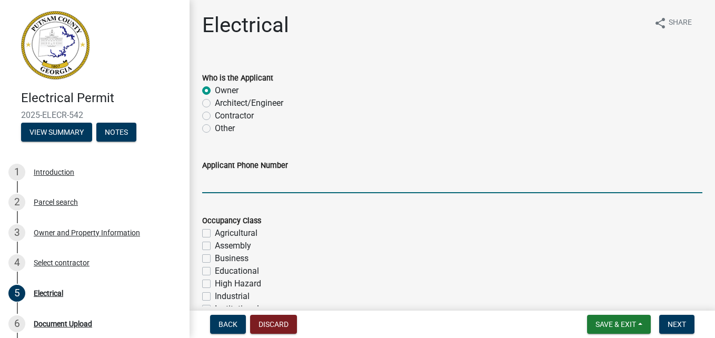
click at [254, 184] on input "Applicant Phone Number" at bounding box center [452, 183] width 500 height 22
click at [217, 179] on input "Applicant Phone Number" at bounding box center [452, 183] width 500 height 22
click at [215, 115] on label "Contractor" at bounding box center [234, 116] width 39 height 13
click at [215, 115] on input "Contractor" at bounding box center [218, 113] width 7 height 7
radio input "true"
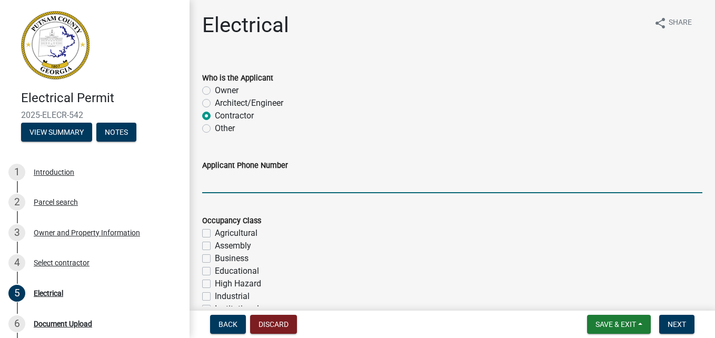
click at [222, 183] on input "Applicant Phone Number" at bounding box center [452, 183] width 500 height 22
click at [217, 183] on input "7706526359" at bounding box center [452, 183] width 500 height 22
click at [233, 182] on input "770-6526359" at bounding box center [452, 183] width 500 height 22
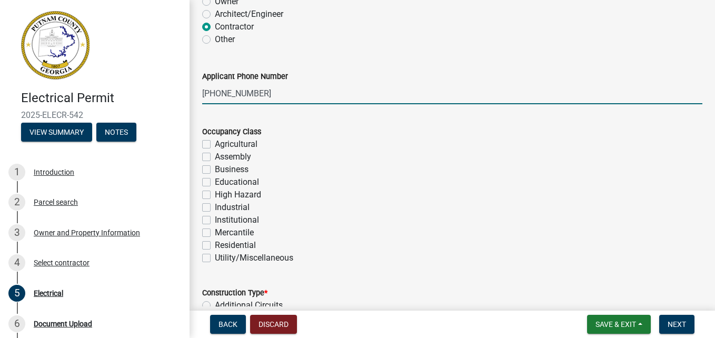
scroll to position [127, 0]
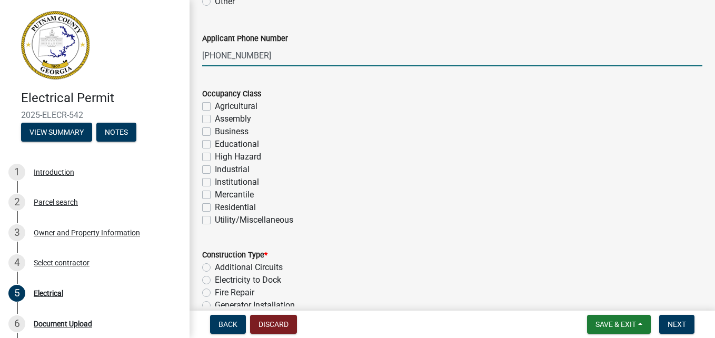
type input "[PHONE_NUMBER]"
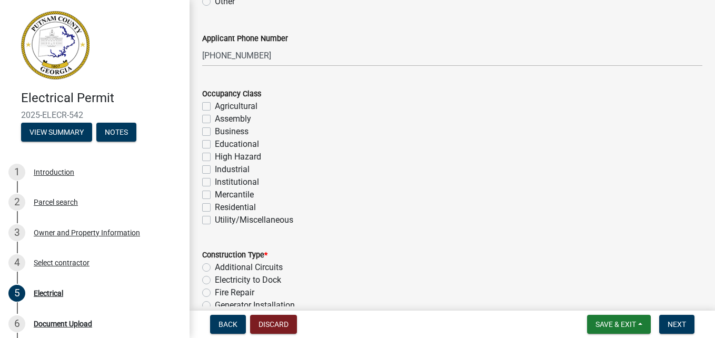
click at [215, 208] on label "Residential" at bounding box center [235, 207] width 41 height 13
click at [215, 208] on input "Residential" at bounding box center [218, 204] width 7 height 7
checkbox input "true"
checkbox input "false"
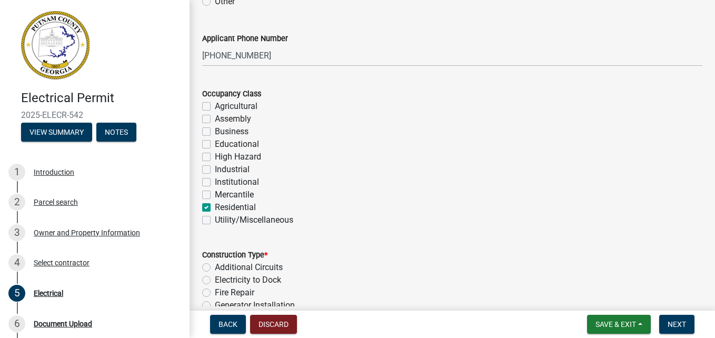
checkbox input "false"
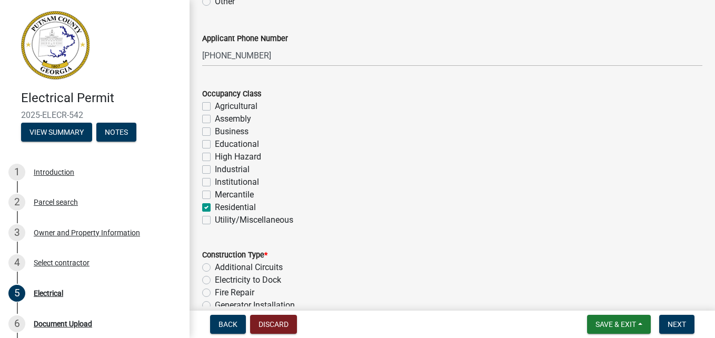
checkbox input "false"
checkbox input "true"
checkbox input "false"
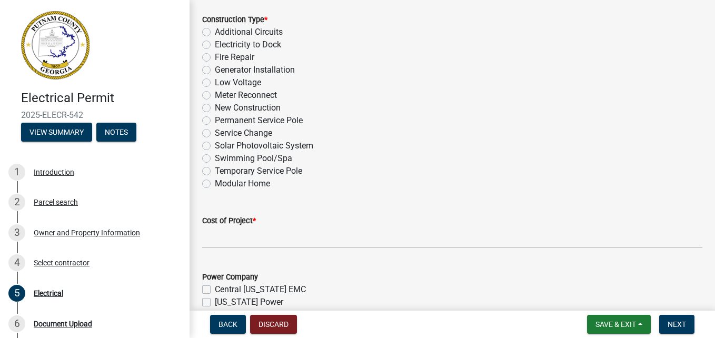
scroll to position [365, 0]
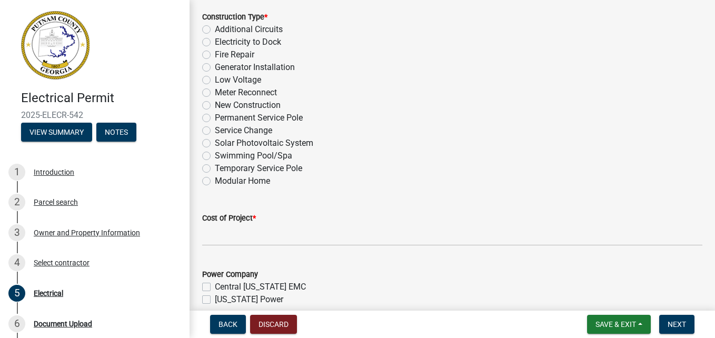
click at [215, 103] on label "New Construction" at bounding box center [248, 105] width 66 height 13
click at [215, 103] on input "New Construction" at bounding box center [218, 102] width 7 height 7
radio input "true"
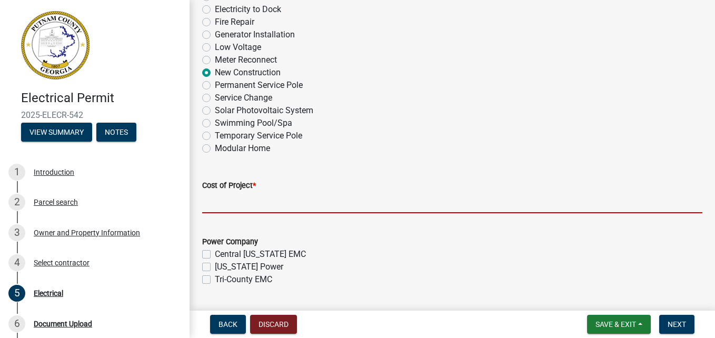
click at [332, 202] on input "text" at bounding box center [452, 203] width 500 height 22
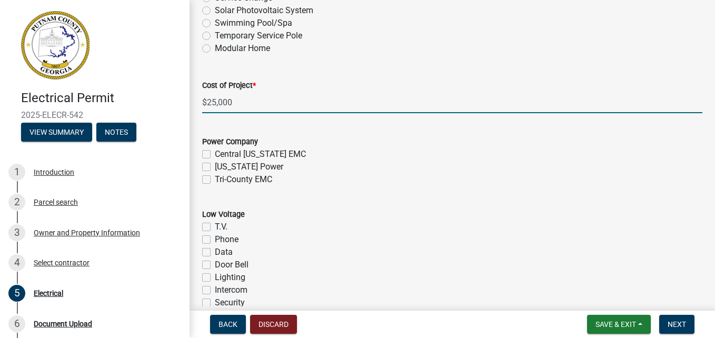
scroll to position [517, 0]
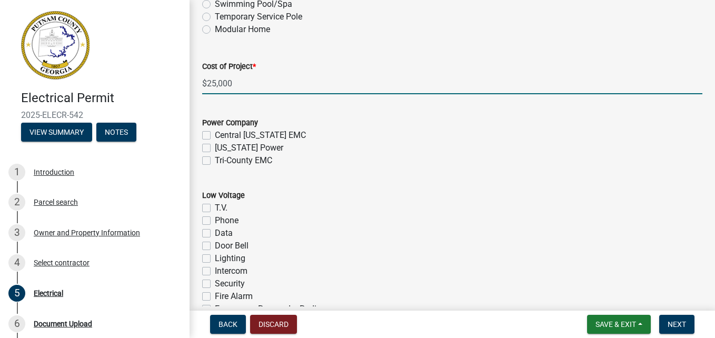
type input "25000"
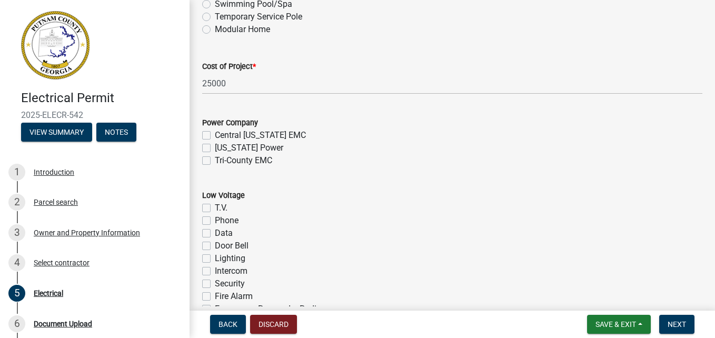
click at [215, 164] on label "Tri-County EMC" at bounding box center [243, 160] width 57 height 13
click at [215, 161] on input "Tri-County EMC" at bounding box center [218, 157] width 7 height 7
checkbox input "true"
checkbox input "false"
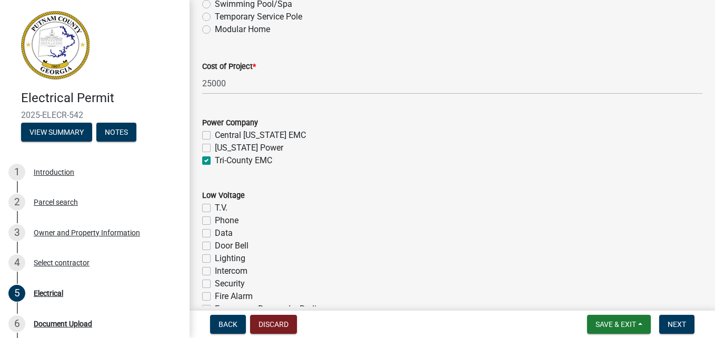
checkbox input "true"
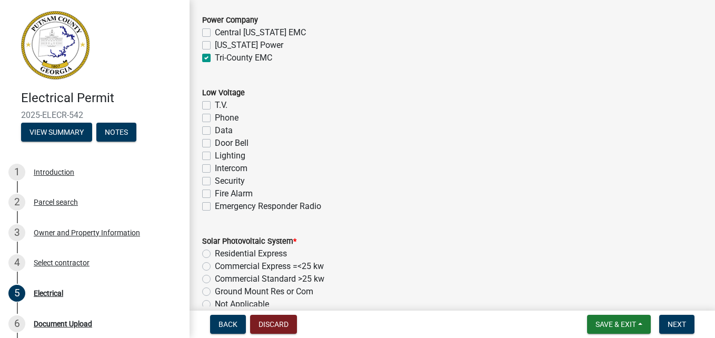
scroll to position [627, 0]
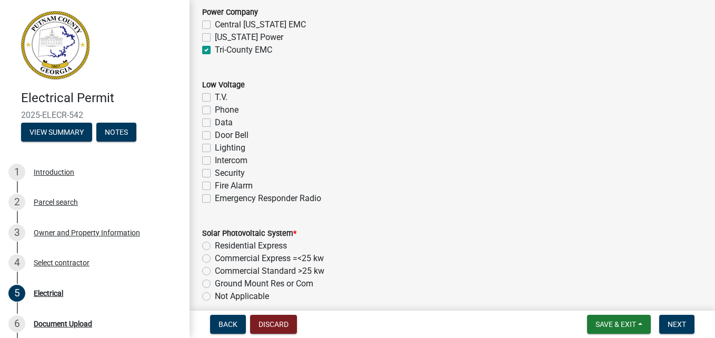
click at [215, 150] on label "Lighting" at bounding box center [230, 148] width 31 height 13
click at [215, 149] on input "Lighting" at bounding box center [218, 145] width 7 height 7
checkbox input "true"
checkbox input "false"
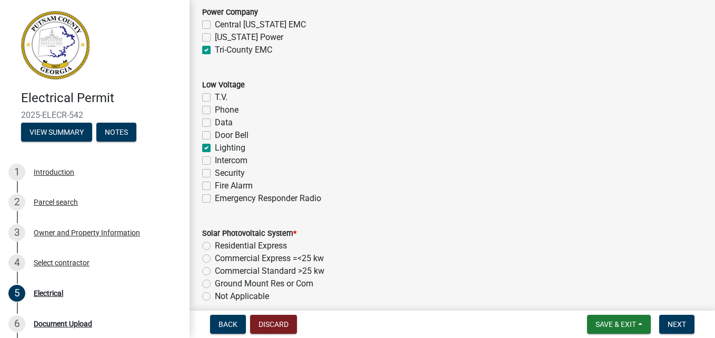
checkbox input "false"
checkbox input "true"
checkbox input "false"
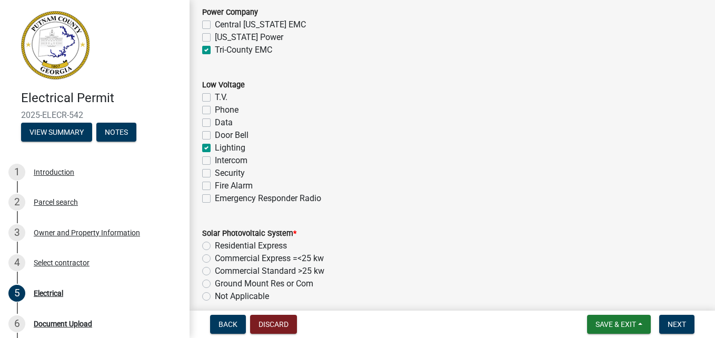
checkbox input "false"
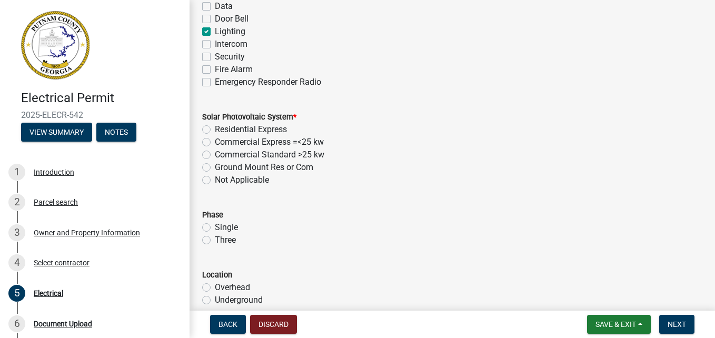
scroll to position [752, 0]
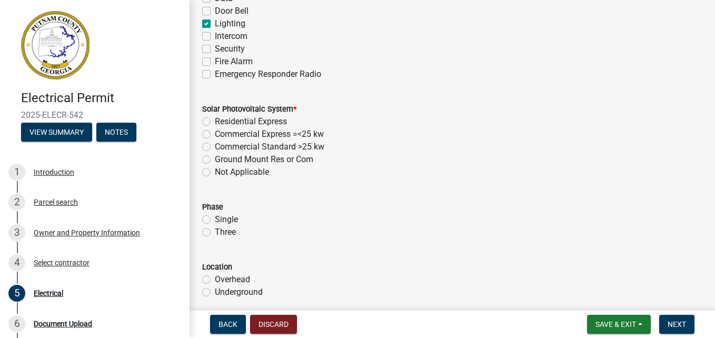
click at [215, 173] on label "Not Applicable" at bounding box center [242, 172] width 54 height 13
click at [215, 173] on input "Not Applicable" at bounding box center [218, 169] width 7 height 7
radio input "true"
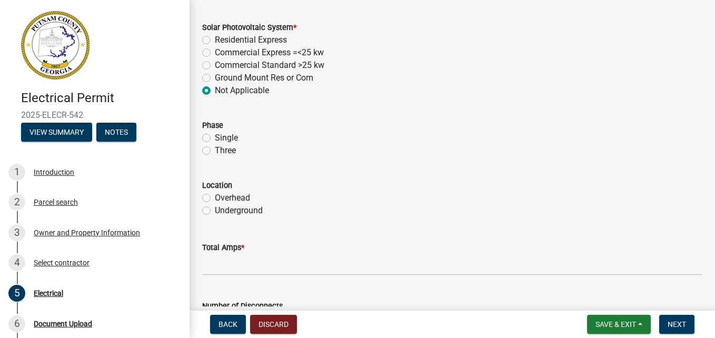
scroll to position [868, 0]
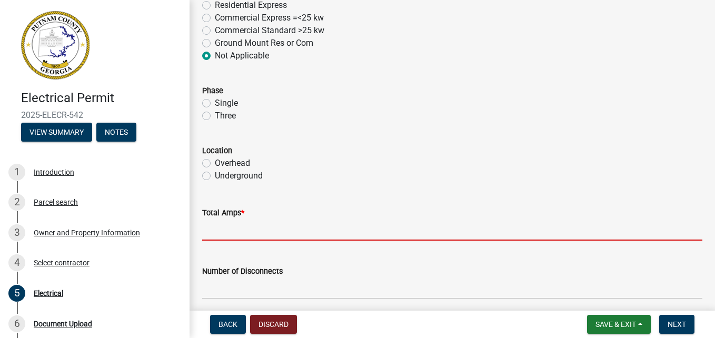
click at [413, 231] on input "text" at bounding box center [452, 230] width 500 height 22
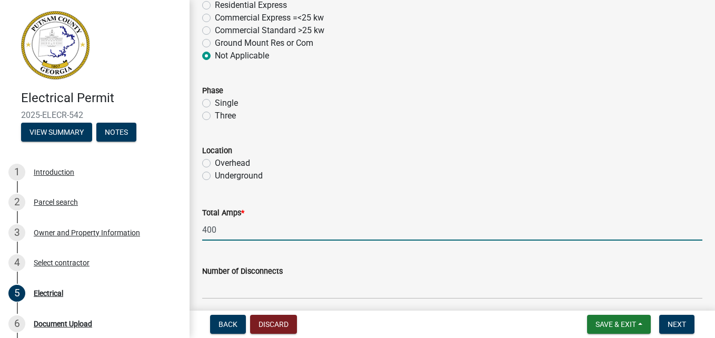
type input "400"
click at [215, 176] on label "Underground" at bounding box center [239, 176] width 48 height 13
click at [215, 176] on input "Underground" at bounding box center [218, 173] width 7 height 7
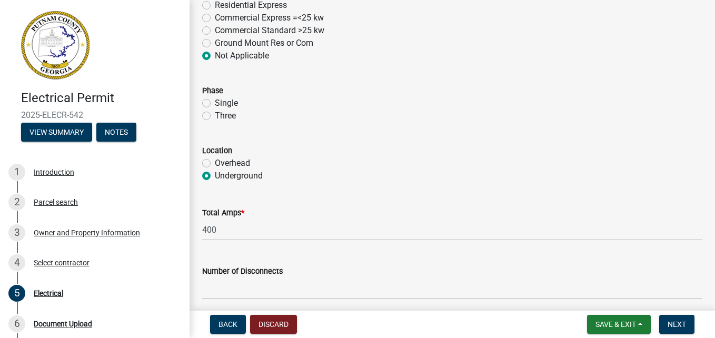
radio input "true"
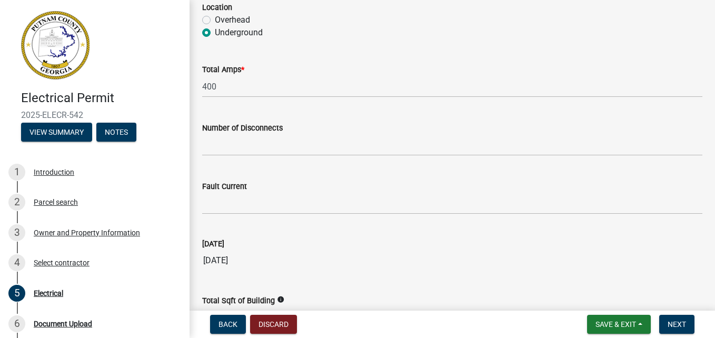
scroll to position [1144, 0]
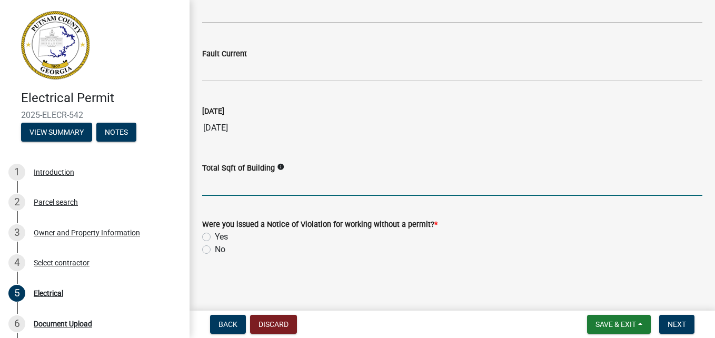
click at [342, 186] on input "text" at bounding box center [452, 185] width 500 height 22
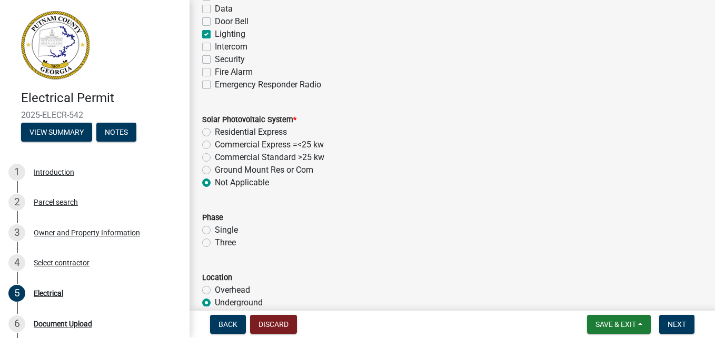
scroll to position [736, 0]
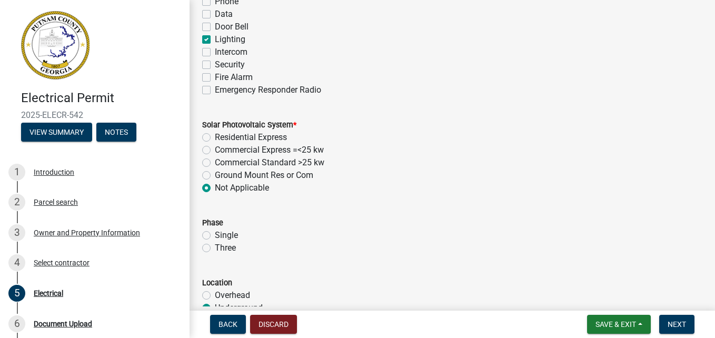
type input "5500"
click at [215, 239] on label "Single" at bounding box center [226, 235] width 23 height 13
click at [215, 236] on input "Single" at bounding box center [218, 232] width 7 height 7
radio input "true"
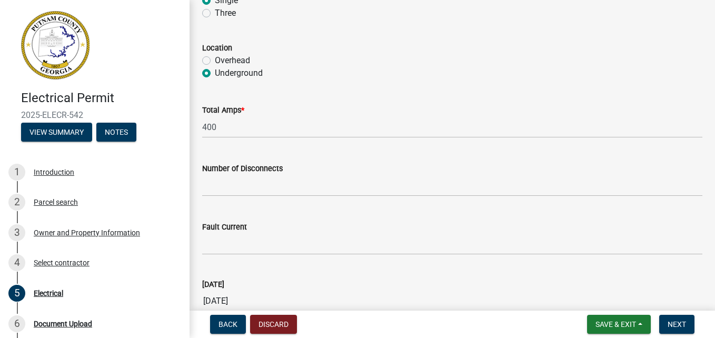
scroll to position [974, 0]
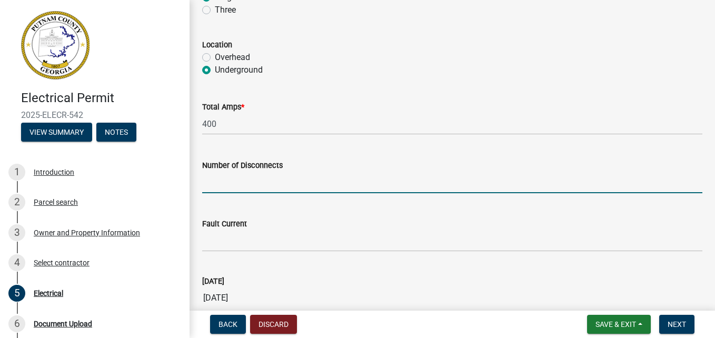
click at [392, 183] on input "text" at bounding box center [452, 183] width 500 height 22
type input "2"
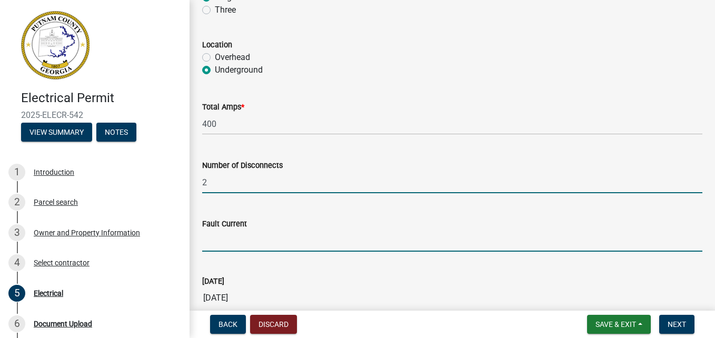
click at [305, 238] on input "Fault Current" at bounding box center [452, 241] width 500 height 22
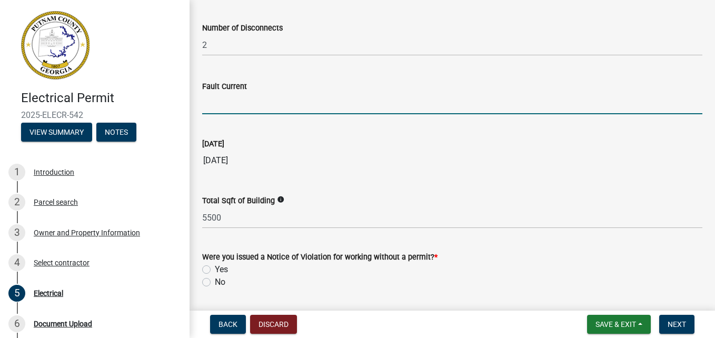
scroll to position [1144, 0]
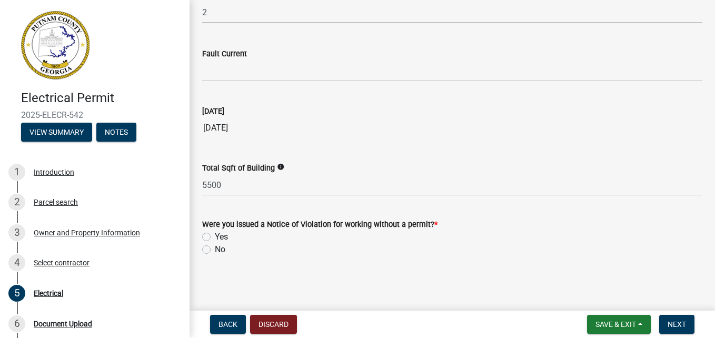
click at [215, 248] on label "No" at bounding box center [220, 249] width 11 height 13
click at [215, 248] on input "No" at bounding box center [218, 246] width 7 height 7
radio input "true"
click at [670, 321] on span "Next" at bounding box center [677, 324] width 18 height 8
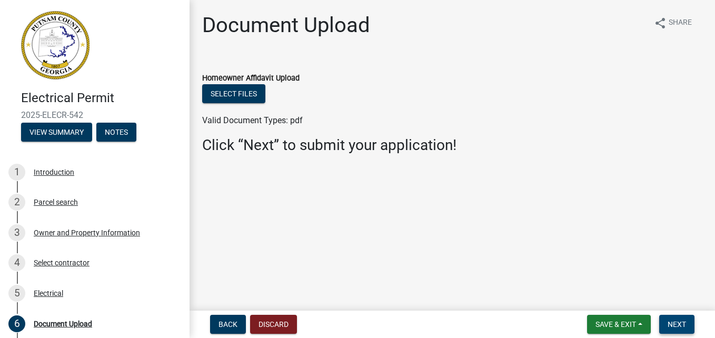
click at [678, 327] on span "Next" at bounding box center [677, 324] width 18 height 8
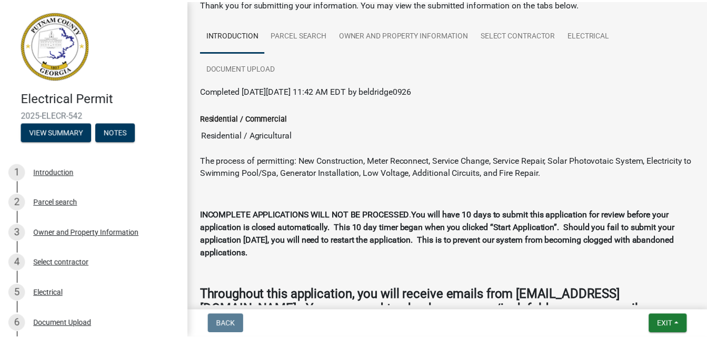
scroll to position [135, 0]
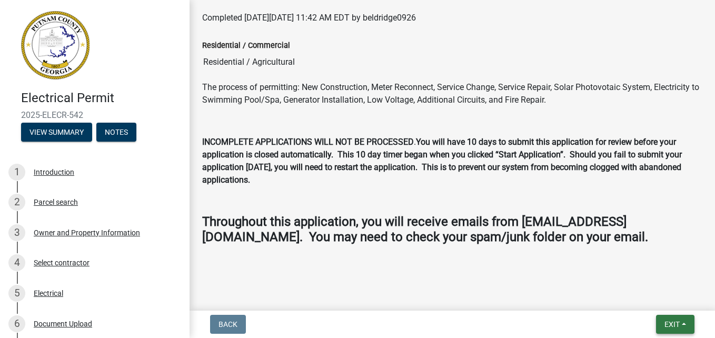
click at [670, 321] on span "Exit" at bounding box center [672, 324] width 15 height 8
click at [652, 295] on button "Save & Exit" at bounding box center [652, 296] width 84 height 25
